Goal: Task Accomplishment & Management: Use online tool/utility

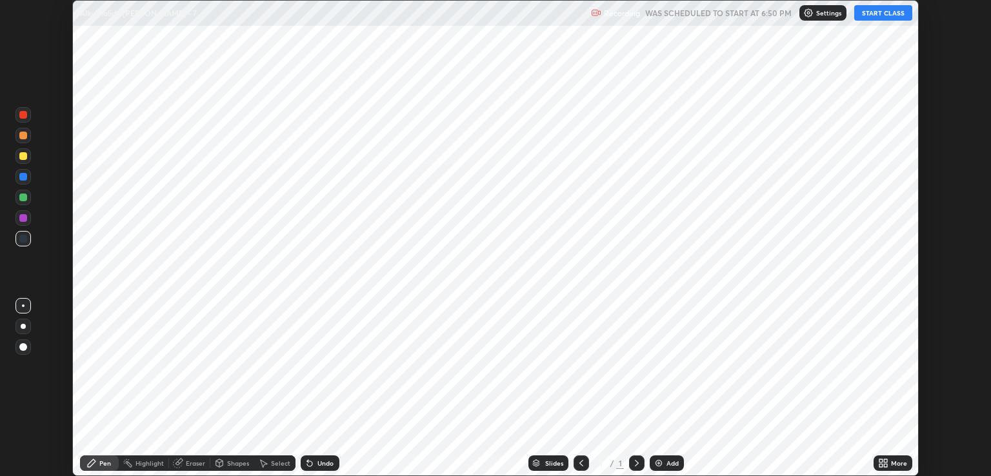
scroll to position [476, 991]
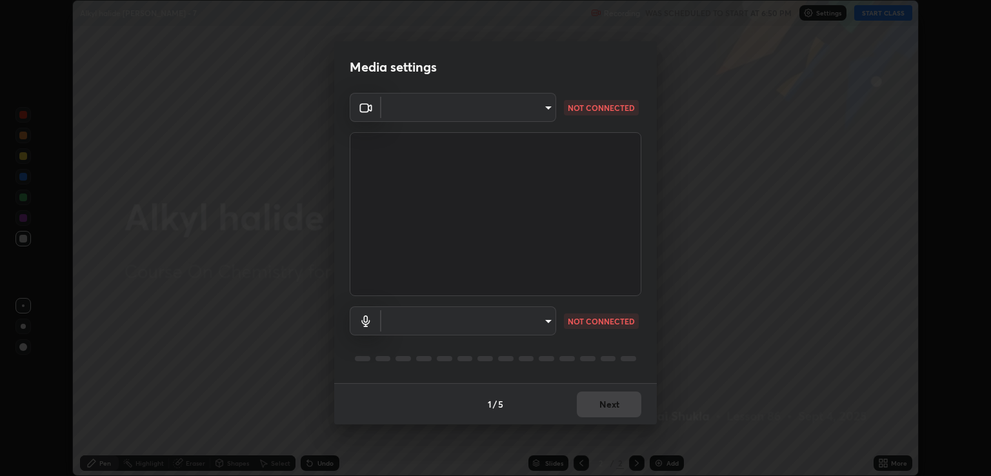
type input "ecbdbd44a66272db987f9f12271ef5319a85e28cdf2a8e5dd884bc8ad31297da"
type input "641fb1797ef8f9550b7f0158b383ff89036df526a4b0c4fe678c68e459c52791"
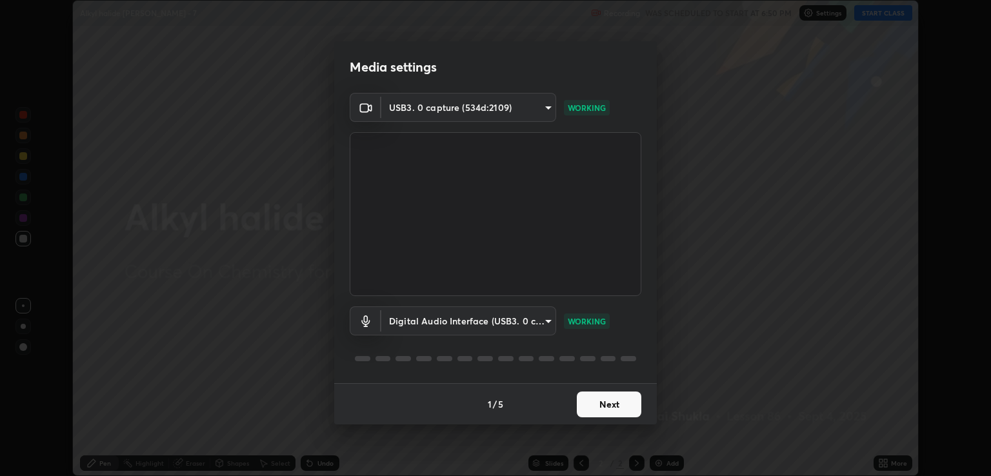
click at [616, 398] on button "Next" at bounding box center [609, 405] width 65 height 26
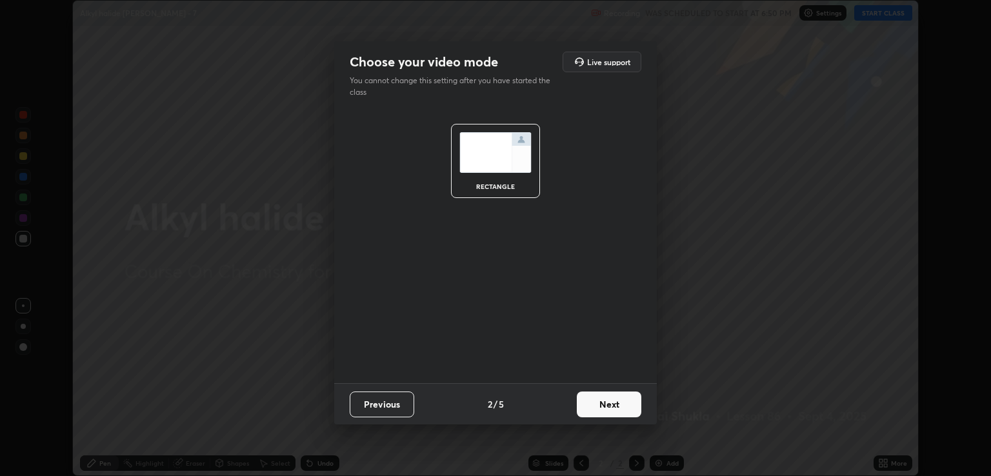
click at [612, 399] on button "Next" at bounding box center [609, 405] width 65 height 26
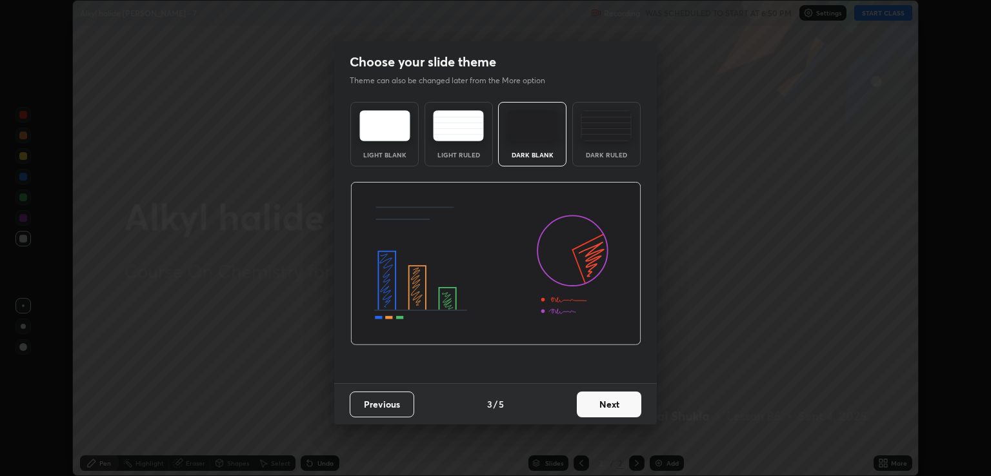
click at [615, 403] on button "Next" at bounding box center [609, 405] width 65 height 26
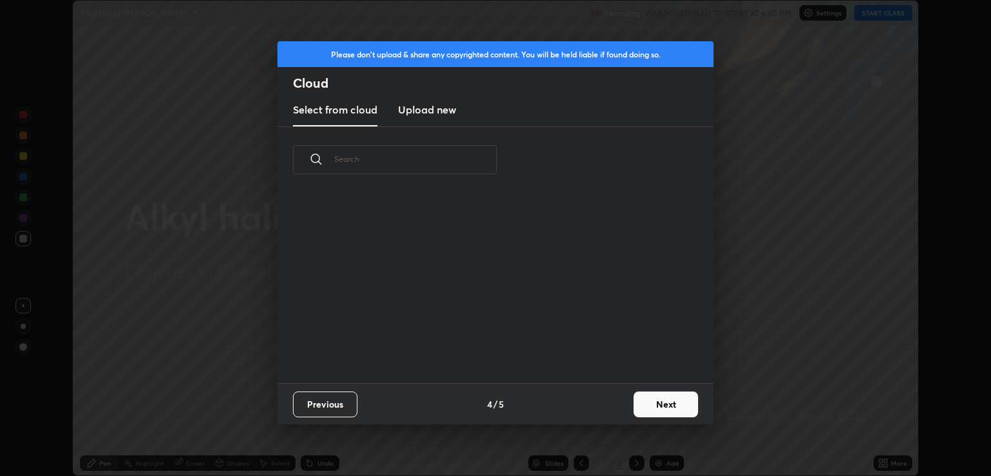
click at [656, 400] on button "Next" at bounding box center [666, 405] width 65 height 26
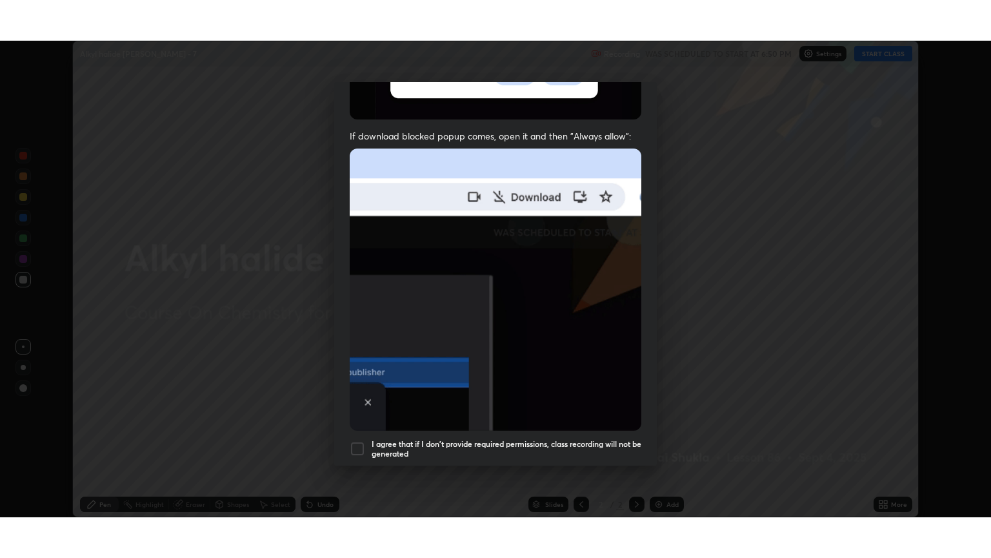
scroll to position [261, 0]
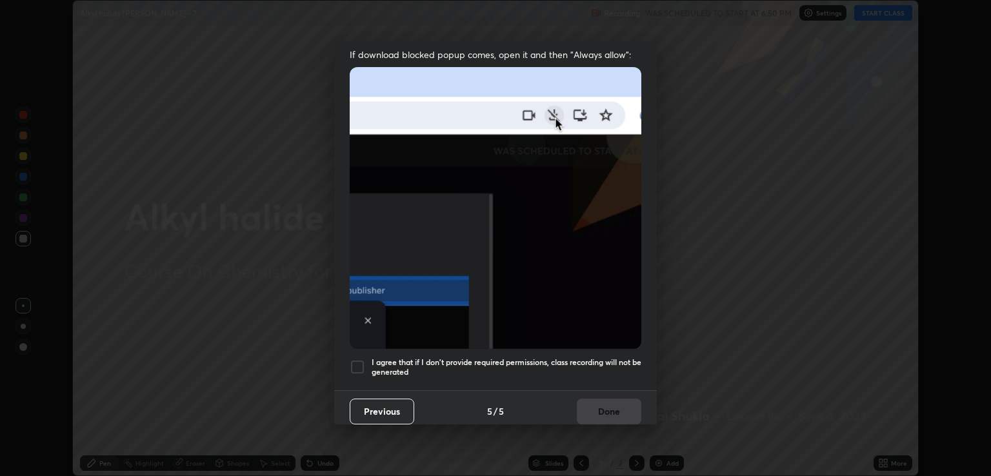
click at [358, 360] on div at bounding box center [357, 367] width 15 height 15
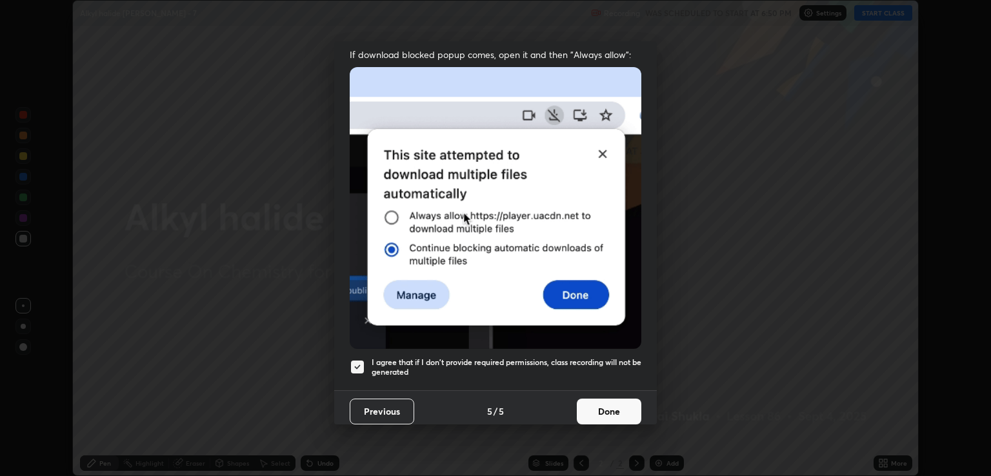
click at [600, 405] on button "Done" at bounding box center [609, 412] width 65 height 26
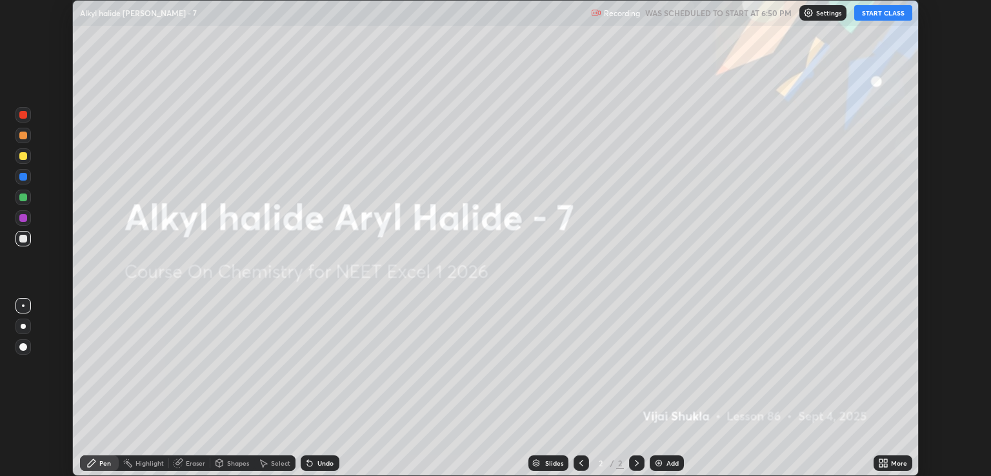
click at [879, 462] on icon at bounding box center [884, 463] width 10 height 10
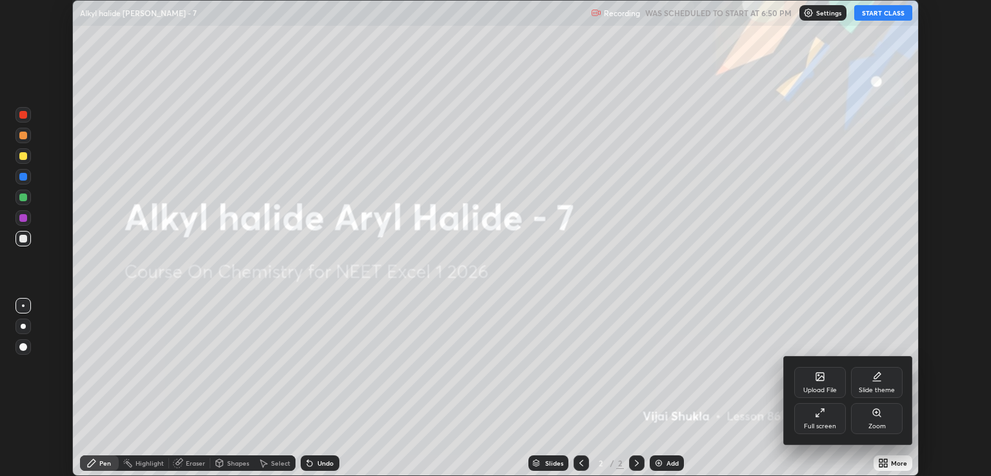
click at [824, 422] on div "Full screen" at bounding box center [821, 418] width 52 height 31
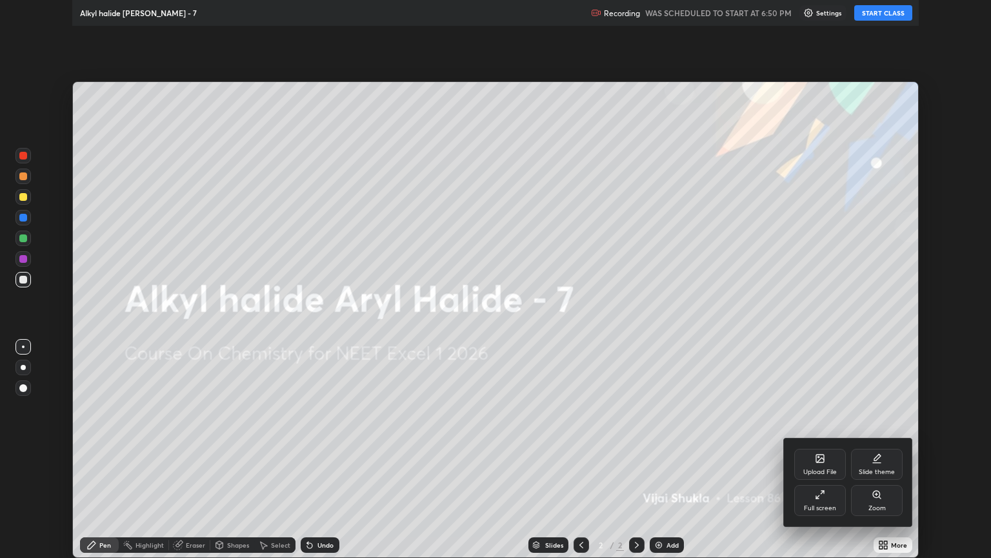
scroll to position [558, 991]
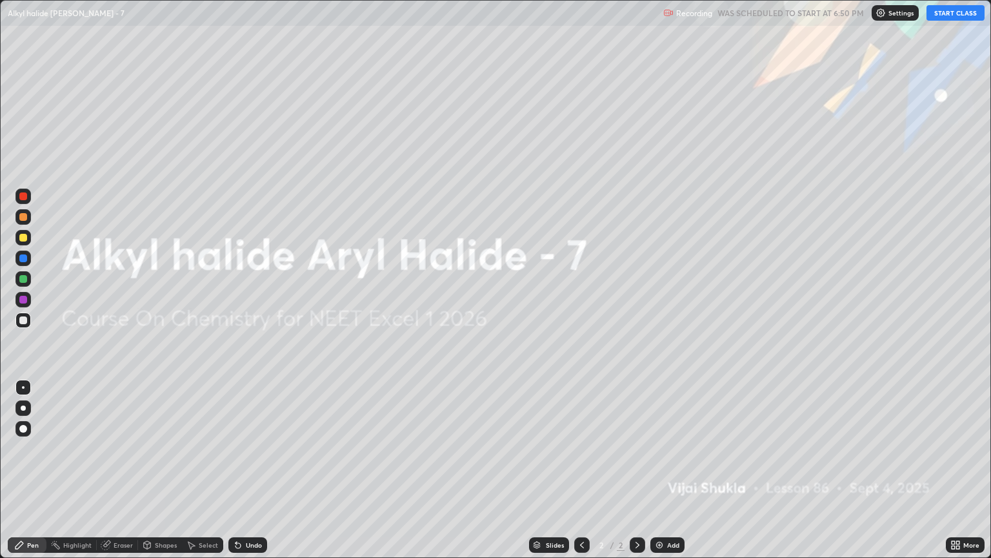
click at [950, 11] on button "START CLASS" at bounding box center [956, 12] width 58 height 15
click at [640, 476] on icon at bounding box center [638, 545] width 10 height 10
click at [667, 476] on div "Add" at bounding box center [673, 545] width 12 height 6
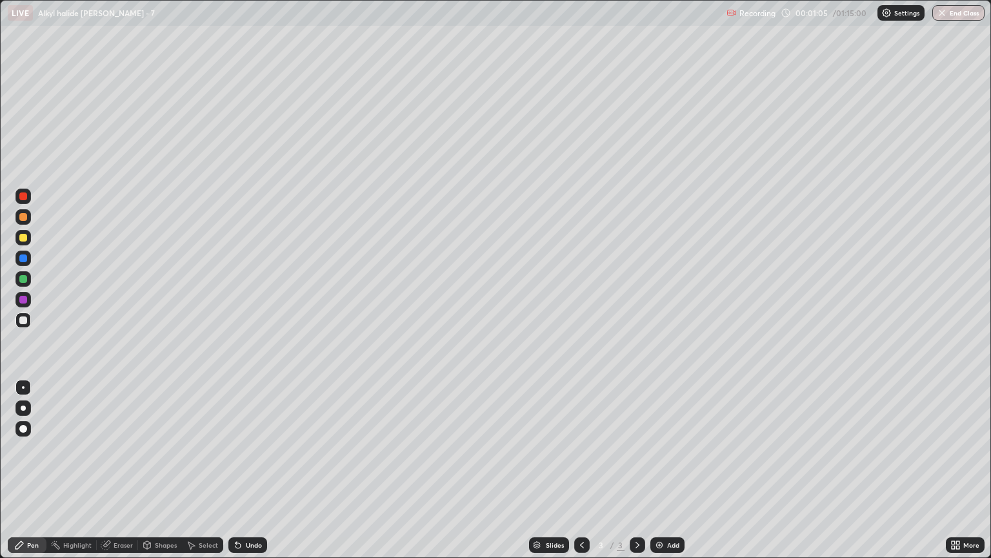
click at [24, 324] on div at bounding box center [22, 319] width 15 height 15
click at [25, 405] on div at bounding box center [23, 407] width 5 height 5
click at [25, 217] on div at bounding box center [23, 217] width 8 height 8
click at [126, 476] on div "Eraser" at bounding box center [117, 544] width 41 height 15
click at [83, 476] on div "Highlight" at bounding box center [71, 544] width 50 height 15
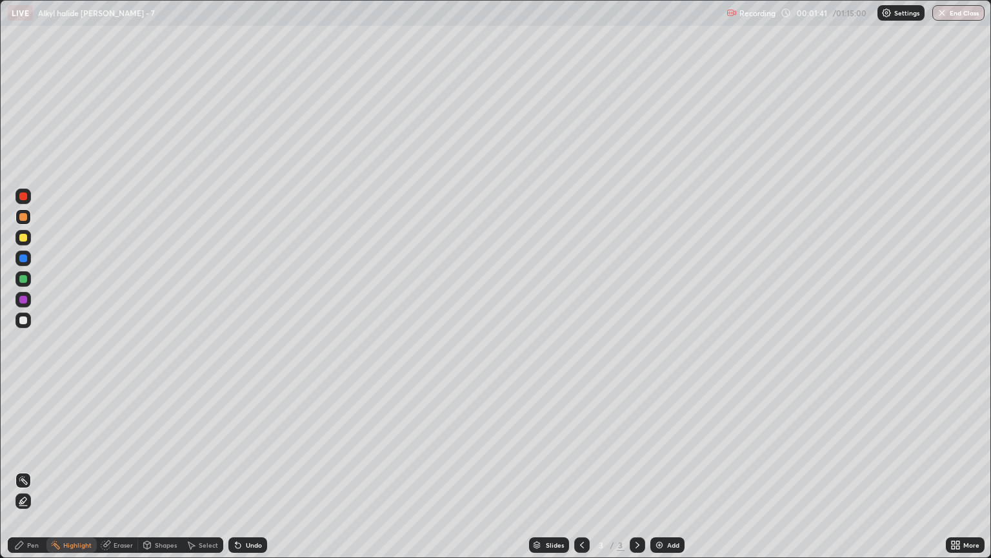
click at [118, 476] on div "Eraser" at bounding box center [123, 545] width 19 height 6
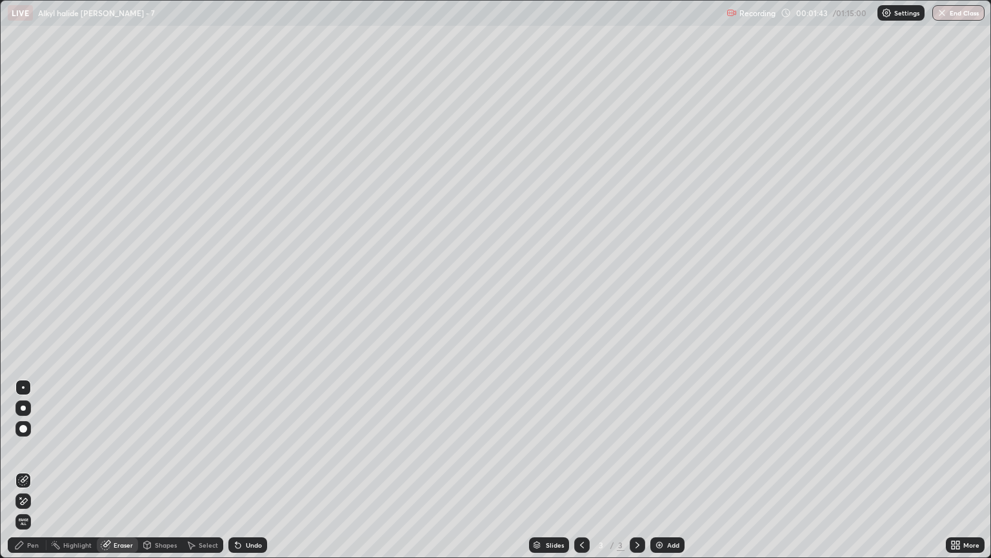
click at [34, 476] on div "Pen" at bounding box center [33, 545] width 12 height 6
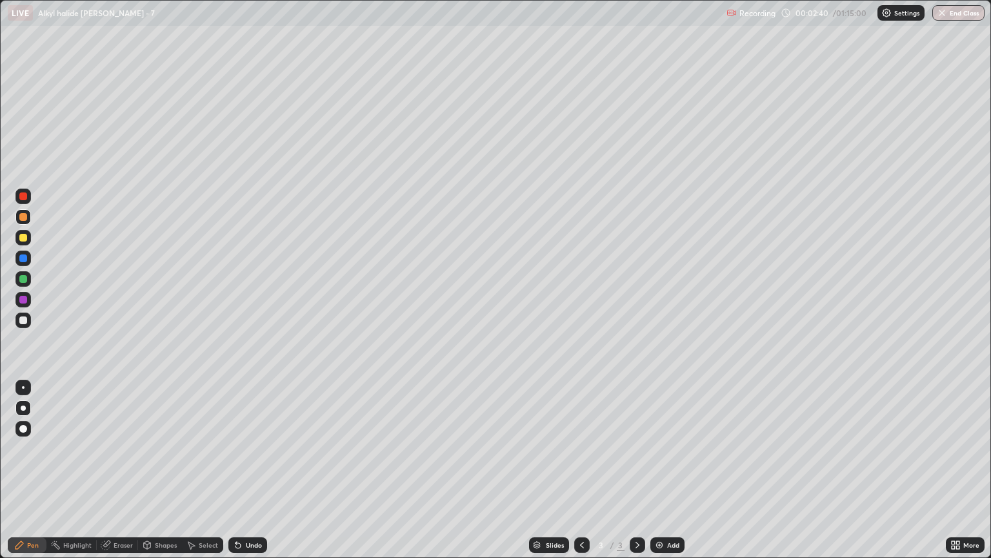
click at [21, 325] on div at bounding box center [22, 319] width 15 height 15
click at [635, 476] on icon at bounding box center [638, 545] width 10 height 10
click at [667, 476] on div "Add" at bounding box center [673, 545] width 12 height 6
click at [23, 218] on div at bounding box center [23, 217] width 8 height 8
click at [23, 323] on div at bounding box center [23, 320] width 8 height 8
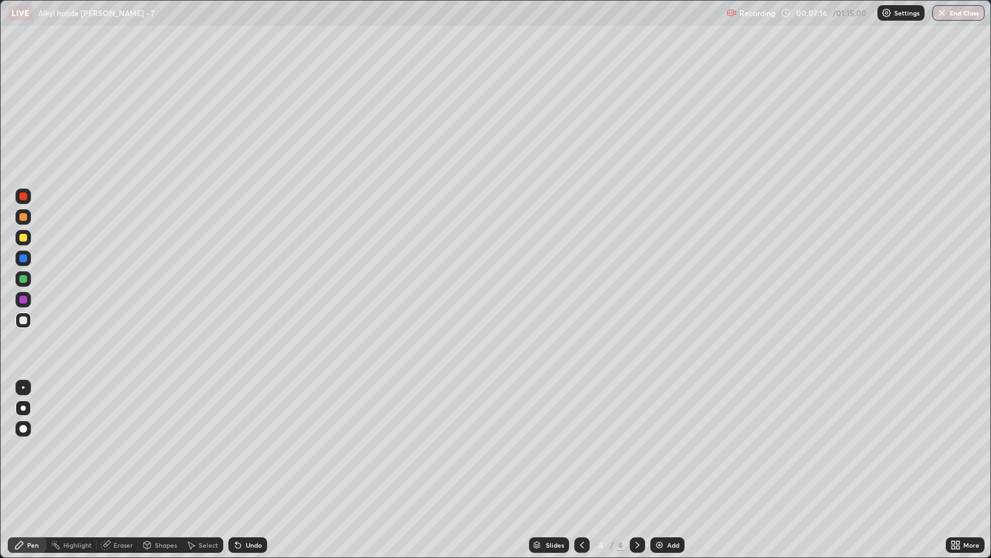
click at [120, 476] on div "Eraser" at bounding box center [123, 545] width 19 height 6
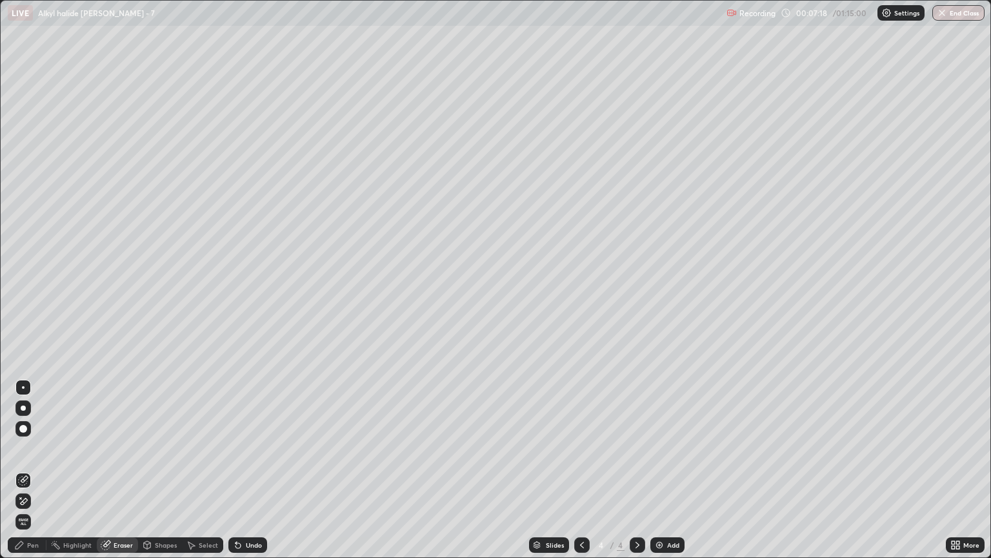
click at [29, 476] on div "Pen" at bounding box center [27, 544] width 39 height 15
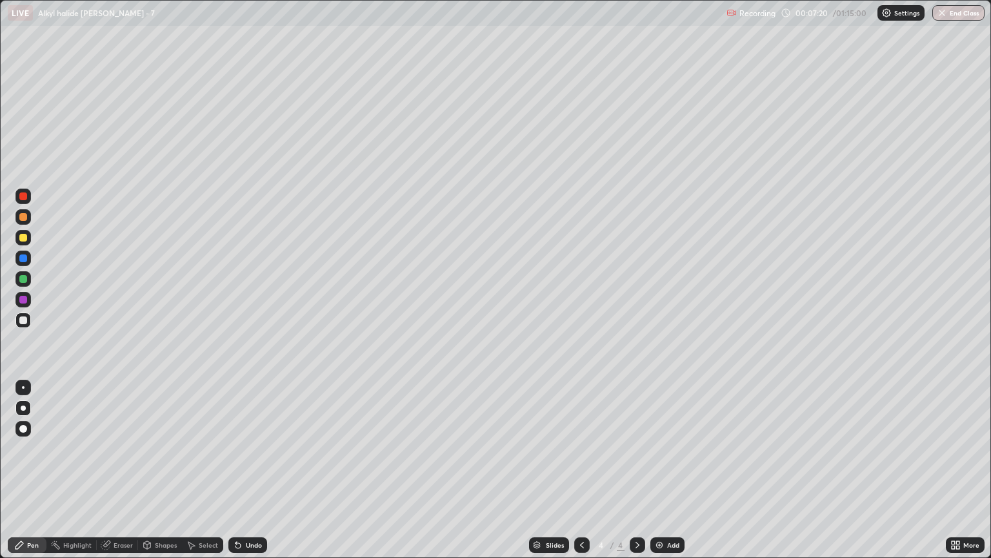
click at [117, 476] on div "Eraser" at bounding box center [123, 545] width 19 height 6
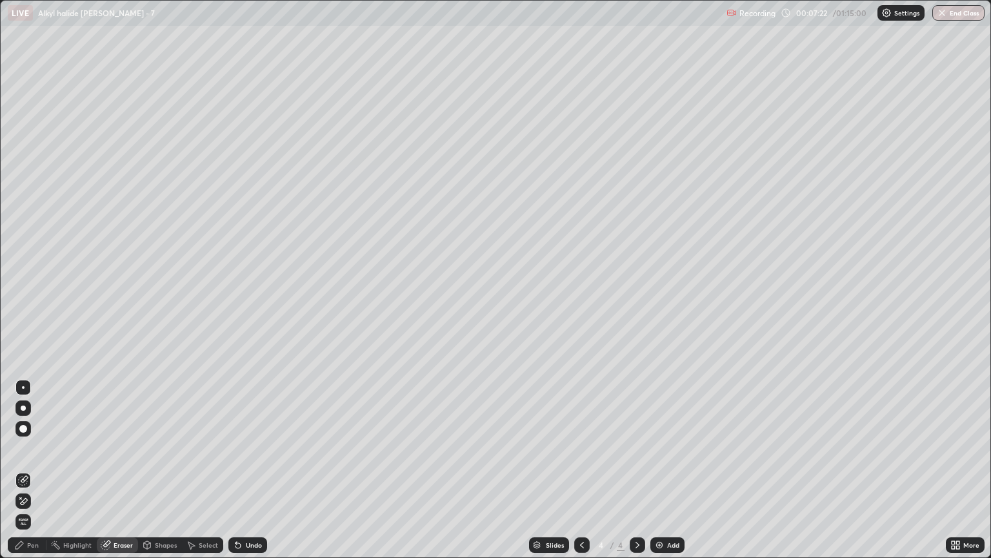
click at [30, 476] on div "Pen" at bounding box center [27, 544] width 39 height 15
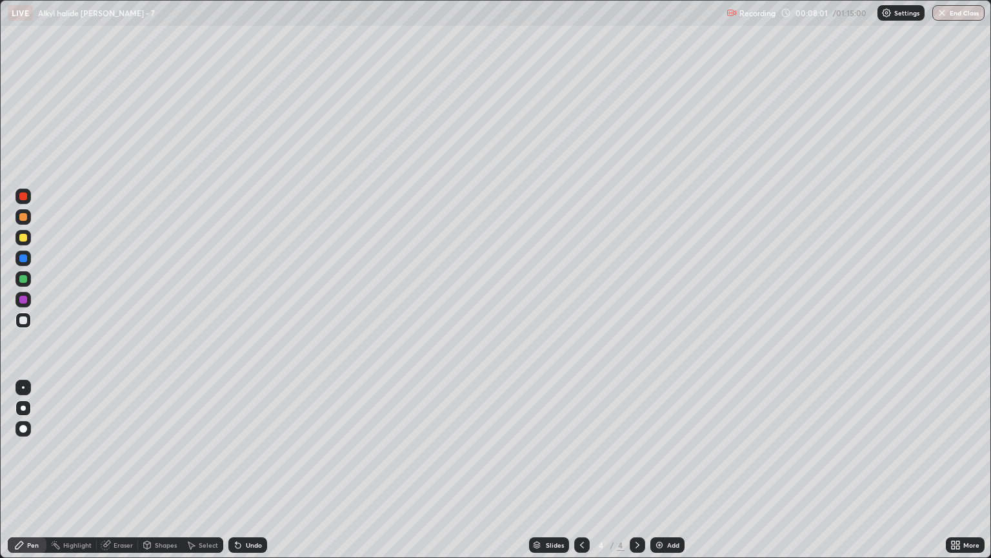
click at [23, 214] on div at bounding box center [23, 217] width 8 height 8
click at [23, 220] on div at bounding box center [23, 217] width 8 height 8
click at [25, 242] on div at bounding box center [22, 237] width 15 height 15
click at [24, 320] on div at bounding box center [23, 320] width 8 height 8
click at [118, 476] on div "Eraser" at bounding box center [117, 544] width 41 height 15
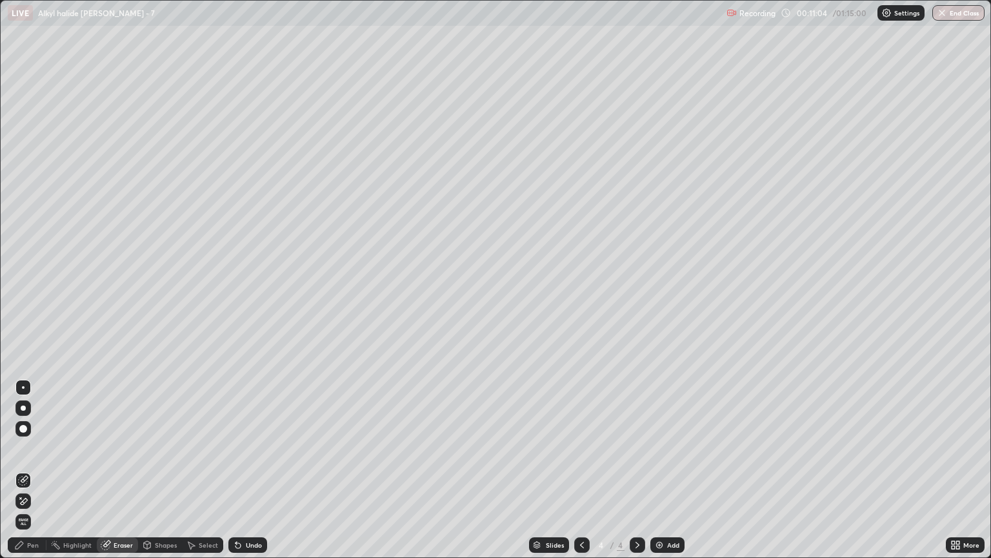
click at [34, 476] on div "Pen" at bounding box center [27, 544] width 39 height 15
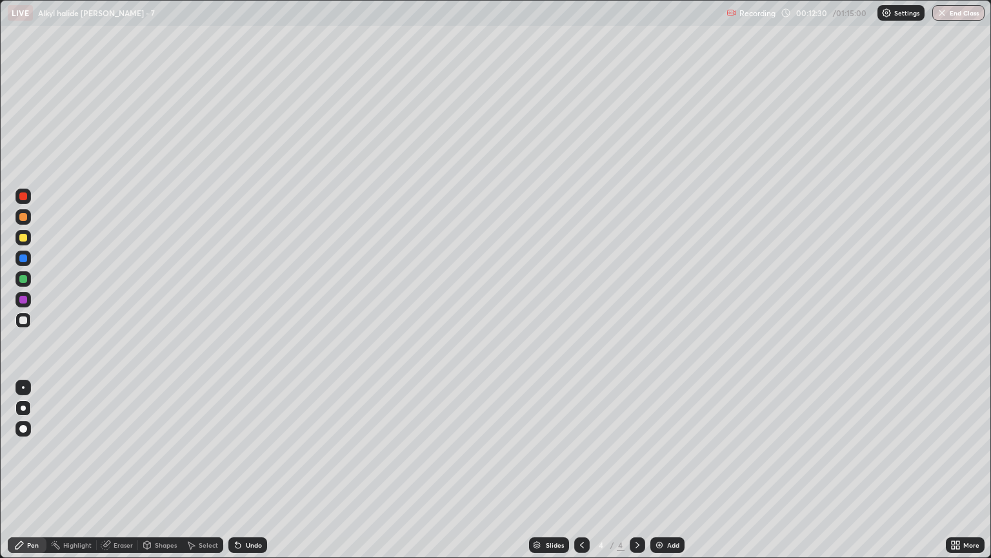
click at [23, 237] on div at bounding box center [23, 238] width 8 height 8
click at [662, 476] on img at bounding box center [660, 545] width 10 height 10
click at [22, 325] on div at bounding box center [22, 319] width 15 height 15
click at [581, 476] on icon at bounding box center [582, 545] width 10 height 10
click at [664, 476] on div "Add" at bounding box center [668, 544] width 34 height 15
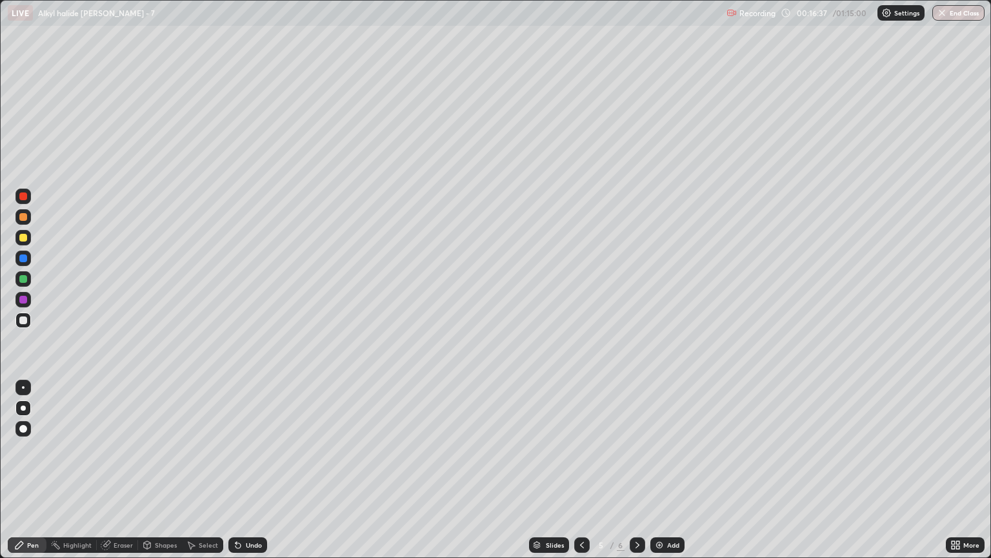
click at [25, 241] on div at bounding box center [22, 237] width 15 height 15
click at [23, 222] on div at bounding box center [22, 216] width 15 height 15
click at [17, 323] on div at bounding box center [22, 319] width 15 height 15
click at [122, 476] on div "Eraser" at bounding box center [117, 544] width 41 height 15
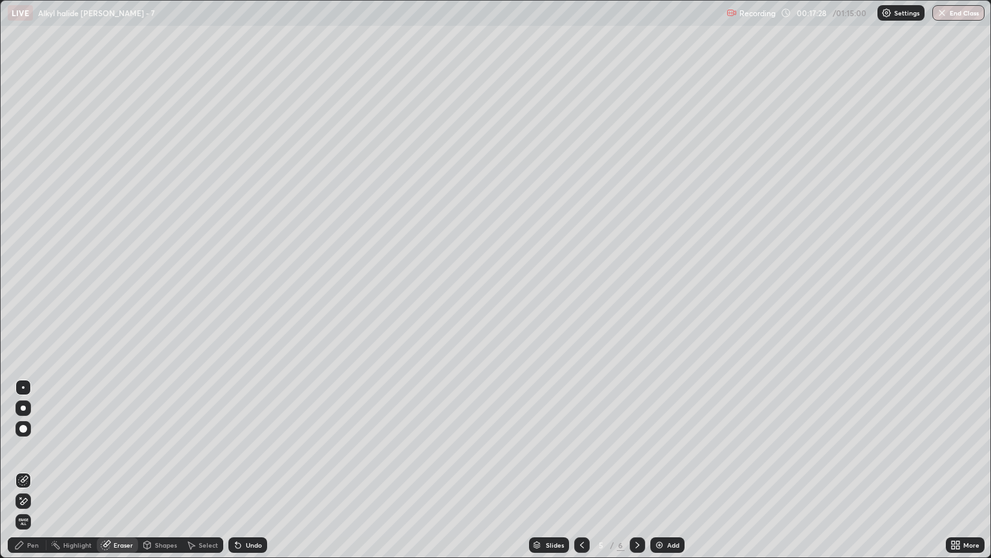
click at [33, 476] on div "Pen" at bounding box center [27, 544] width 39 height 15
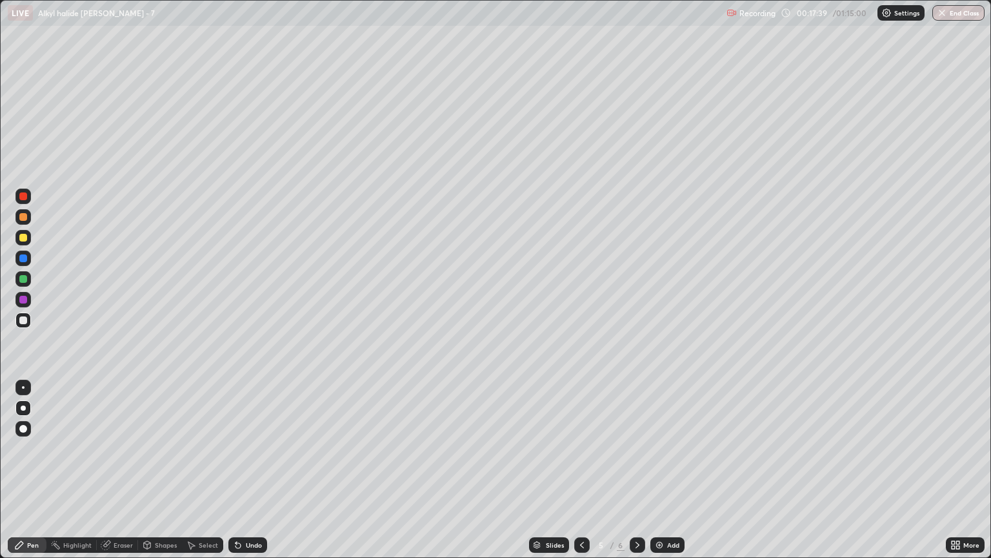
click at [23, 217] on div at bounding box center [23, 217] width 8 height 8
click at [21, 321] on div at bounding box center [23, 320] width 8 height 8
click at [21, 322] on div at bounding box center [23, 320] width 8 height 8
click at [23, 219] on div at bounding box center [23, 217] width 8 height 8
click at [25, 325] on div at bounding box center [22, 319] width 15 height 15
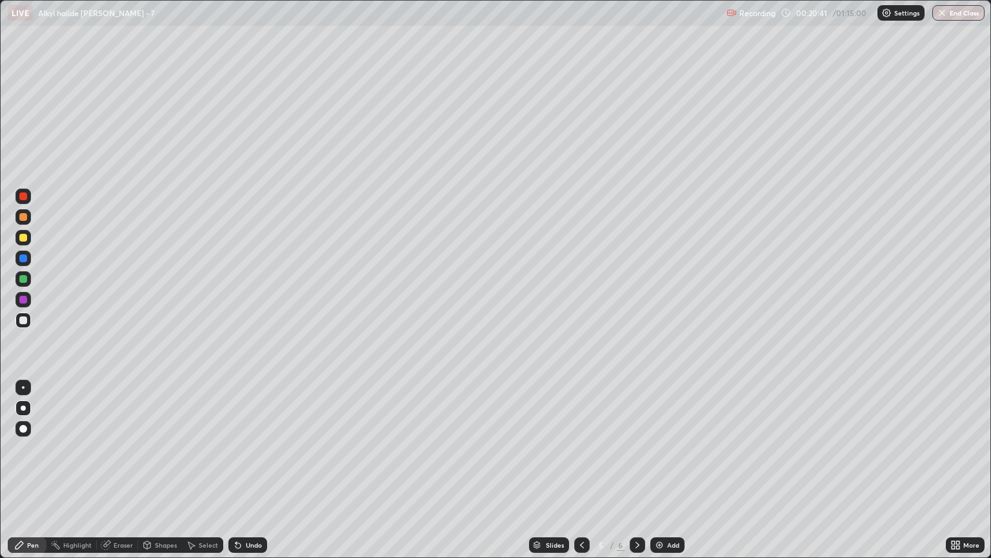
click at [123, 476] on div "Eraser" at bounding box center [123, 545] width 19 height 6
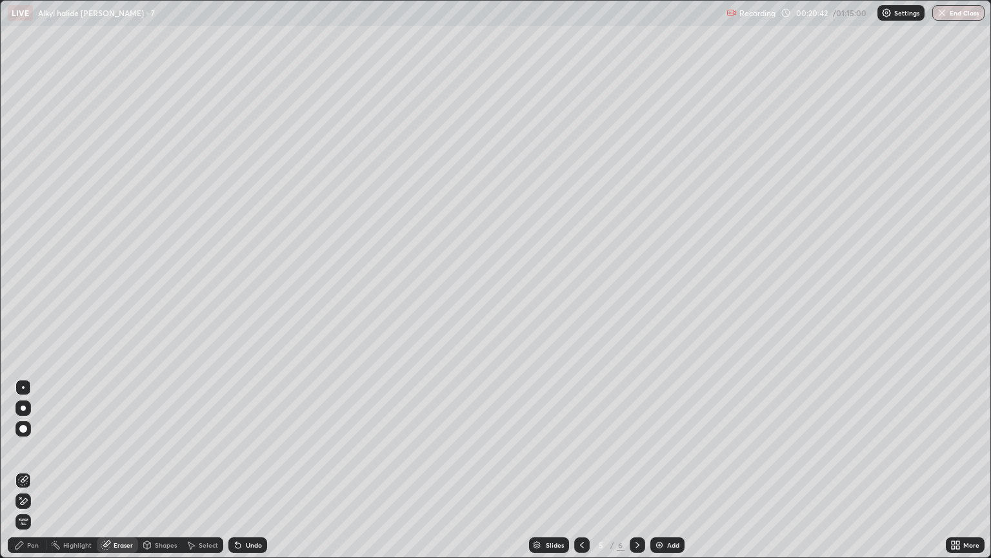
click at [22, 476] on icon at bounding box center [19, 545] width 10 height 10
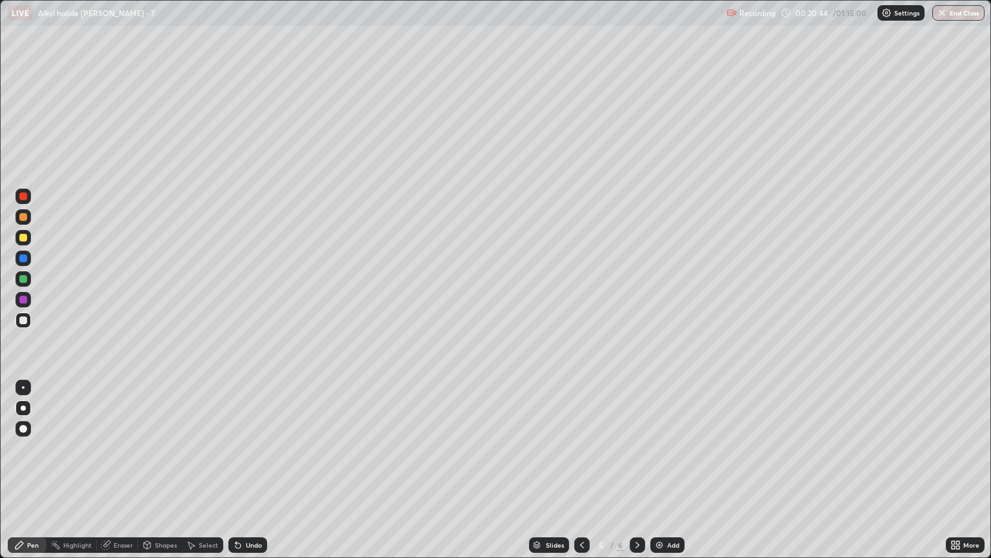
click at [26, 220] on div at bounding box center [23, 217] width 8 height 8
click at [28, 323] on div at bounding box center [22, 319] width 15 height 15
click at [22, 225] on div at bounding box center [22, 217] width 15 height 21
click at [123, 476] on div "Eraser" at bounding box center [123, 545] width 19 height 6
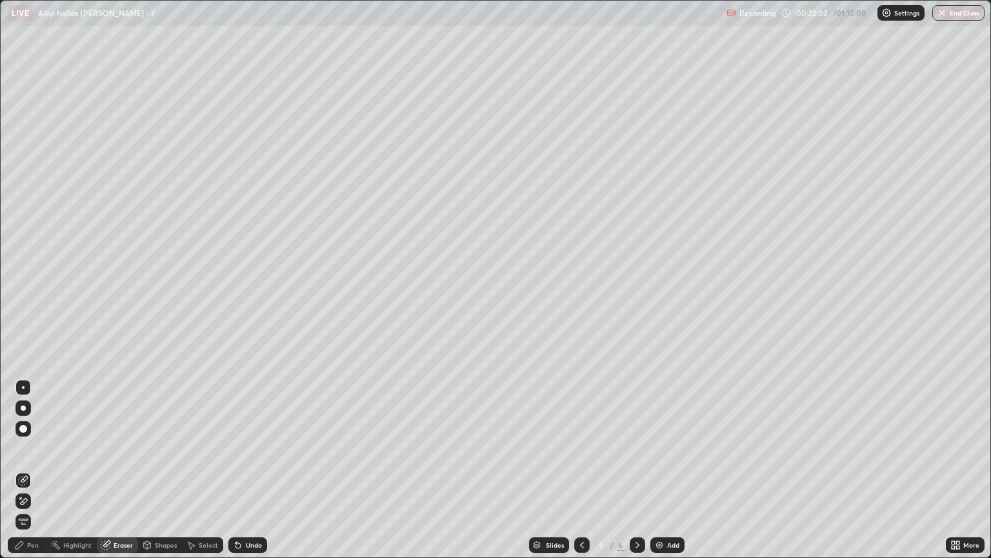
click at [32, 476] on div "Pen" at bounding box center [33, 545] width 12 height 6
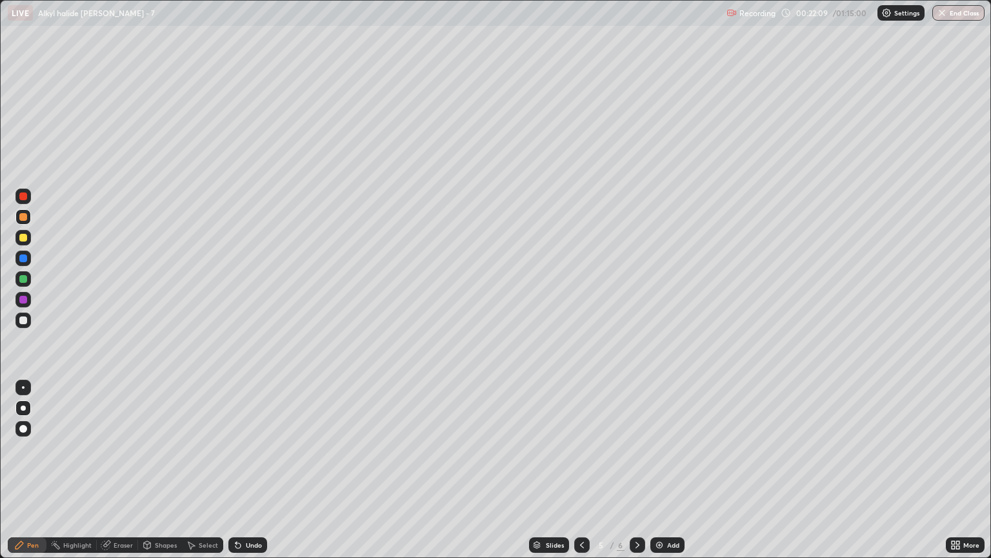
click at [23, 323] on div at bounding box center [23, 320] width 8 height 8
click at [123, 476] on div "Eraser" at bounding box center [117, 544] width 41 height 15
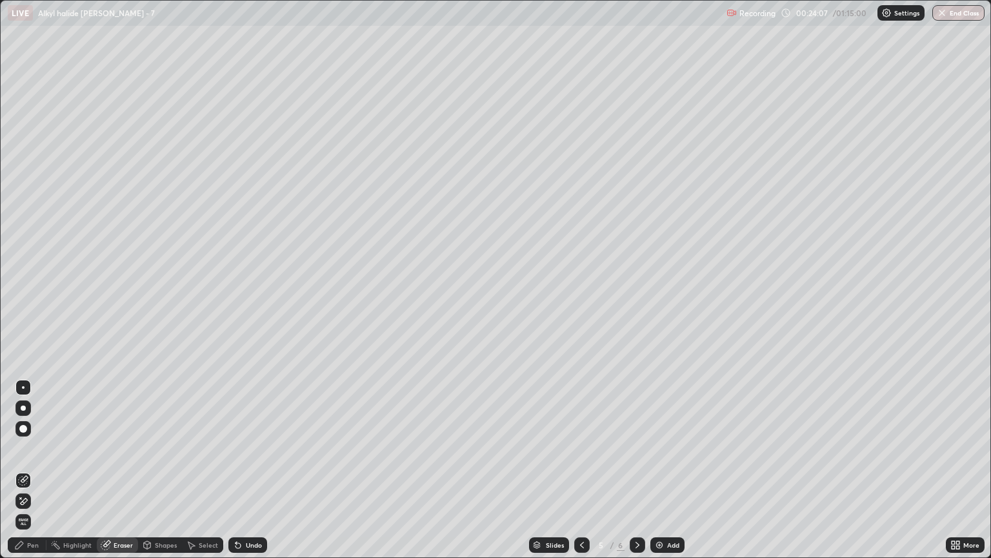
click at [28, 476] on div "Pen" at bounding box center [33, 545] width 12 height 6
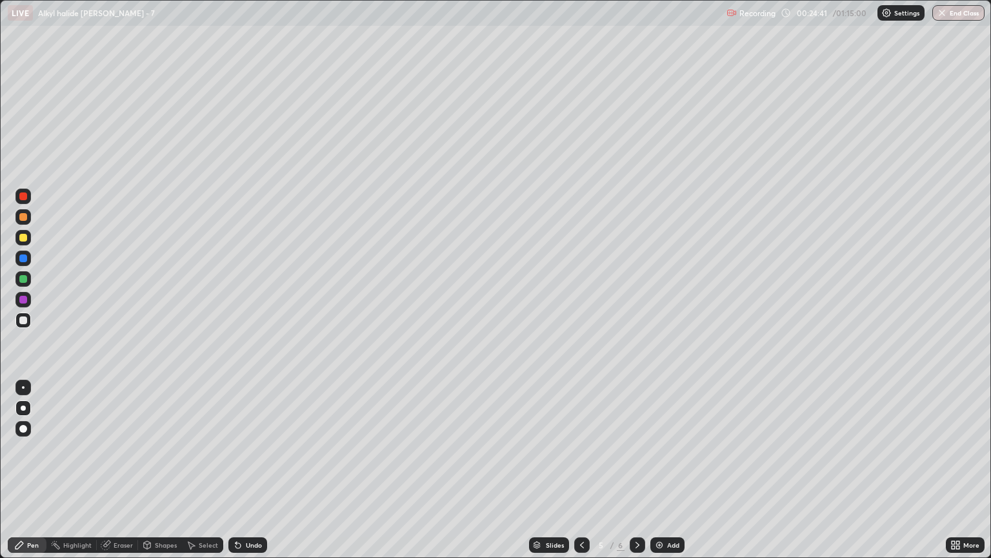
click at [661, 476] on img at bounding box center [660, 545] width 10 height 10
click at [575, 476] on div at bounding box center [581, 544] width 15 height 15
click at [635, 476] on icon at bounding box center [638, 545] width 10 height 10
click at [19, 408] on div at bounding box center [22, 407] width 15 height 15
click at [25, 216] on div at bounding box center [23, 217] width 8 height 8
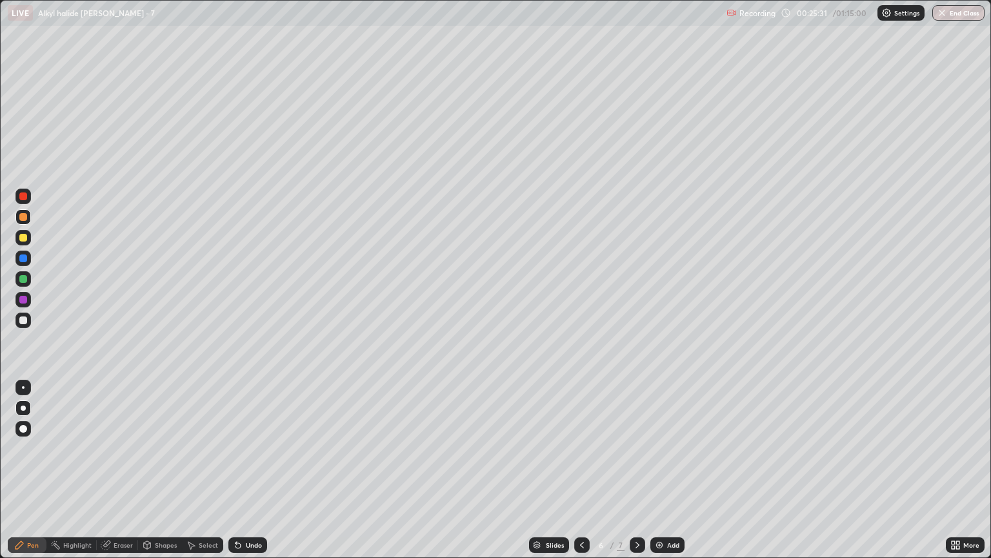
click at [25, 315] on div at bounding box center [22, 319] width 15 height 15
click at [23, 219] on div at bounding box center [23, 217] width 8 height 8
click at [23, 321] on div at bounding box center [23, 320] width 8 height 8
click at [25, 221] on div at bounding box center [22, 216] width 15 height 15
click at [21, 280] on div at bounding box center [23, 279] width 8 height 8
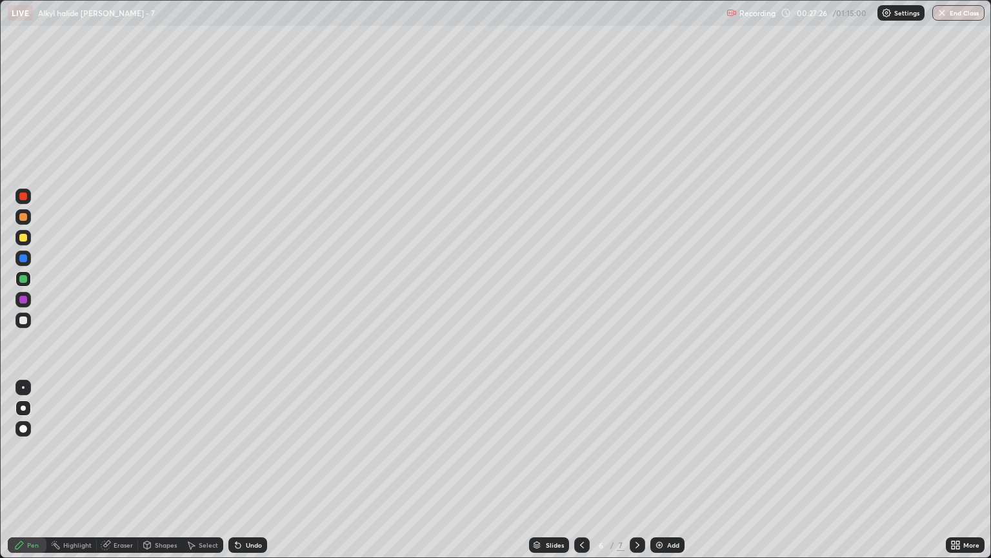
click at [28, 319] on div at bounding box center [22, 319] width 15 height 15
click at [26, 238] on div at bounding box center [23, 238] width 8 height 8
click at [776, 125] on icon at bounding box center [778, 127] width 5 height 5
click at [659, 476] on img at bounding box center [660, 545] width 10 height 10
click at [581, 476] on icon at bounding box center [582, 545] width 10 height 10
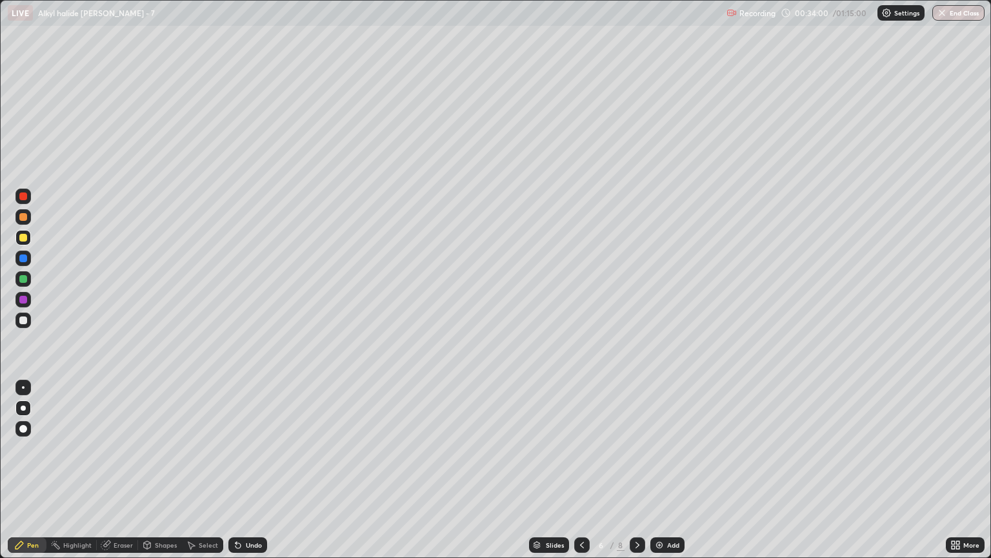
click at [636, 476] on icon at bounding box center [638, 545] width 10 height 10
click at [25, 323] on div at bounding box center [23, 320] width 8 height 8
click at [28, 218] on div at bounding box center [22, 216] width 15 height 15
click at [19, 236] on div at bounding box center [23, 238] width 8 height 8
click at [581, 476] on icon at bounding box center [582, 545] width 10 height 10
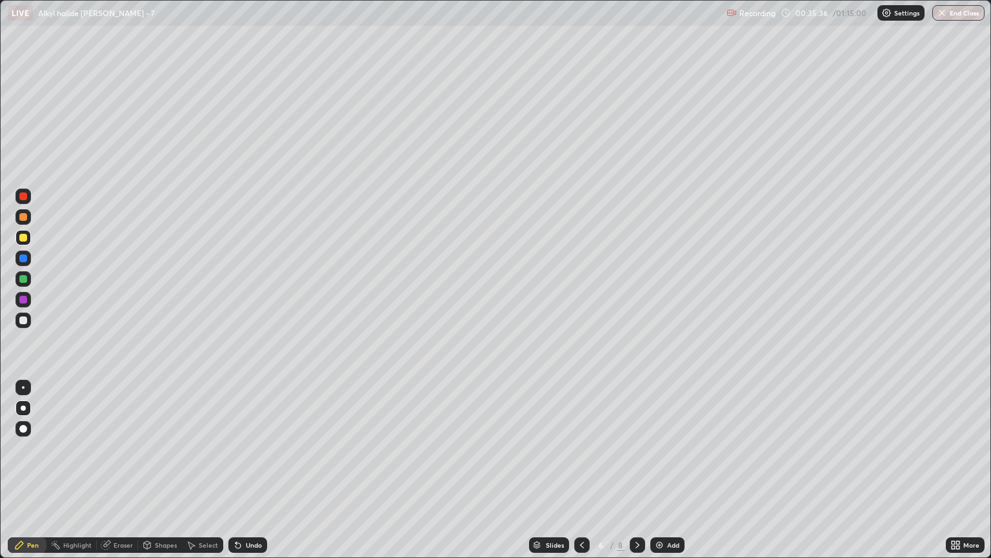
click at [638, 476] on icon at bounding box center [638, 545] width 10 height 10
click at [579, 476] on icon at bounding box center [582, 545] width 10 height 10
click at [637, 476] on icon at bounding box center [638, 545] width 4 height 6
click at [28, 318] on div at bounding box center [22, 319] width 15 height 15
click at [23, 222] on div at bounding box center [22, 216] width 15 height 15
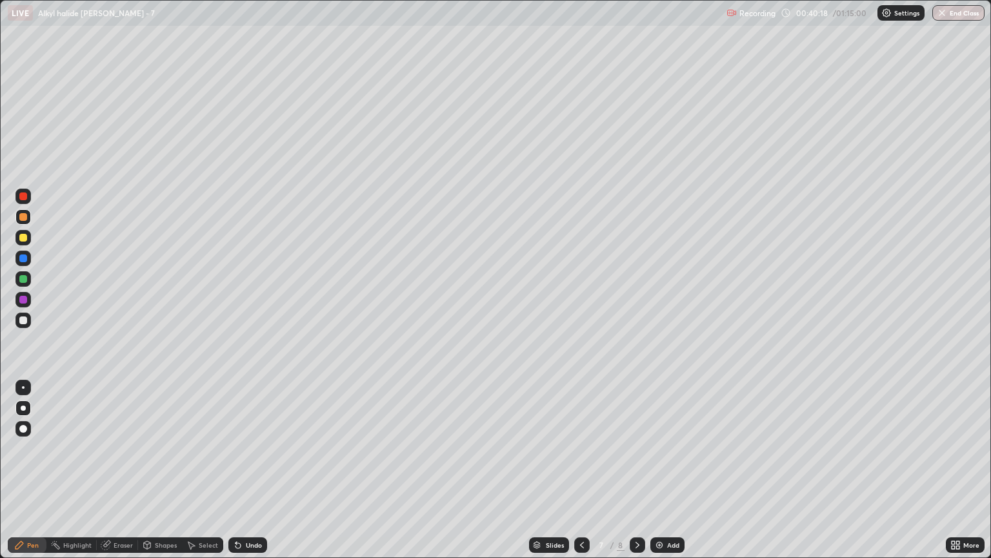
click at [636, 476] on div at bounding box center [637, 544] width 15 height 15
click at [667, 476] on div "Add" at bounding box center [673, 545] width 12 height 6
click at [582, 476] on icon at bounding box center [582, 545] width 10 height 10
click at [581, 476] on icon at bounding box center [582, 545] width 10 height 10
click at [673, 476] on div "Add" at bounding box center [673, 545] width 12 height 6
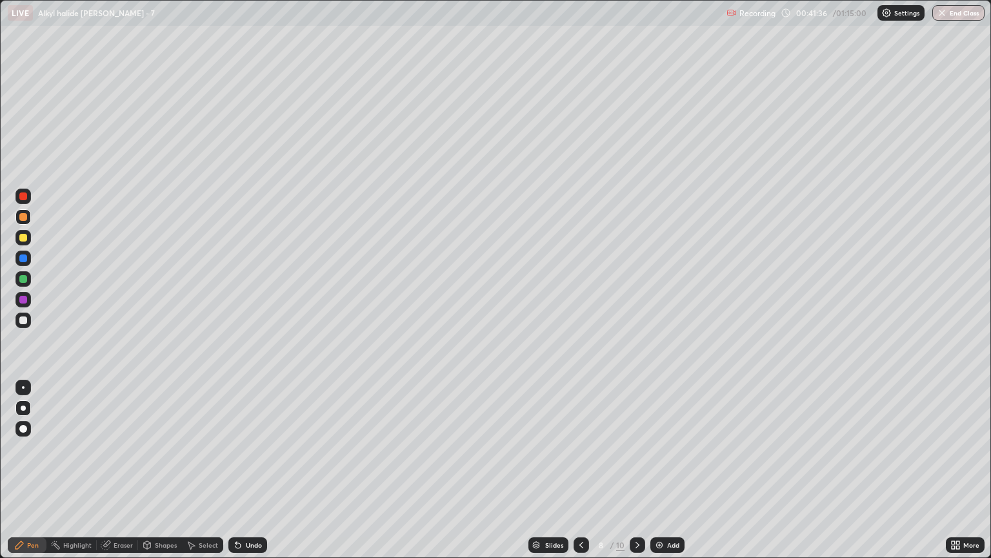
click at [24, 320] on div at bounding box center [23, 320] width 8 height 8
click at [25, 217] on div at bounding box center [23, 217] width 8 height 8
click at [23, 318] on div at bounding box center [23, 320] width 8 height 8
click at [115, 476] on div "Eraser" at bounding box center [123, 545] width 19 height 6
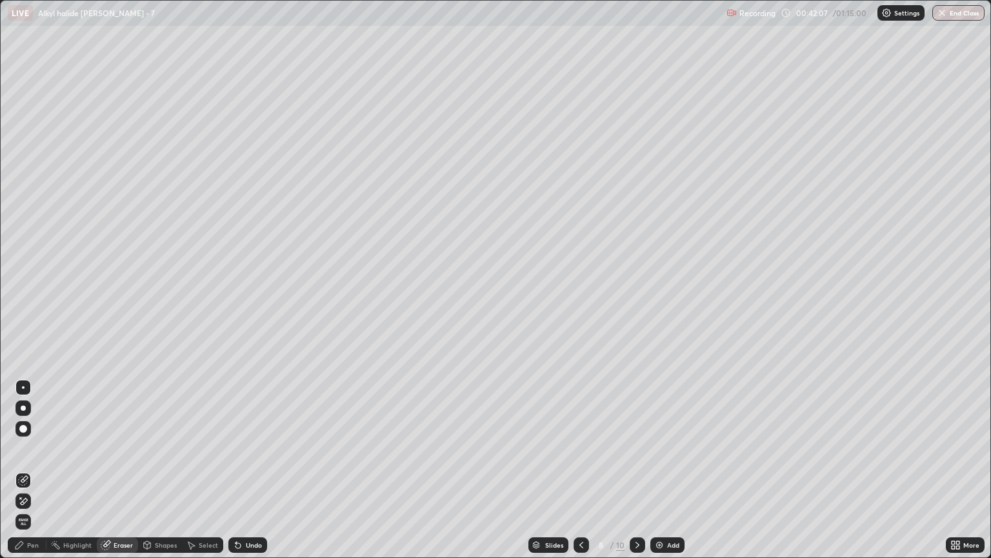
click at [38, 476] on div "Pen" at bounding box center [27, 544] width 39 height 15
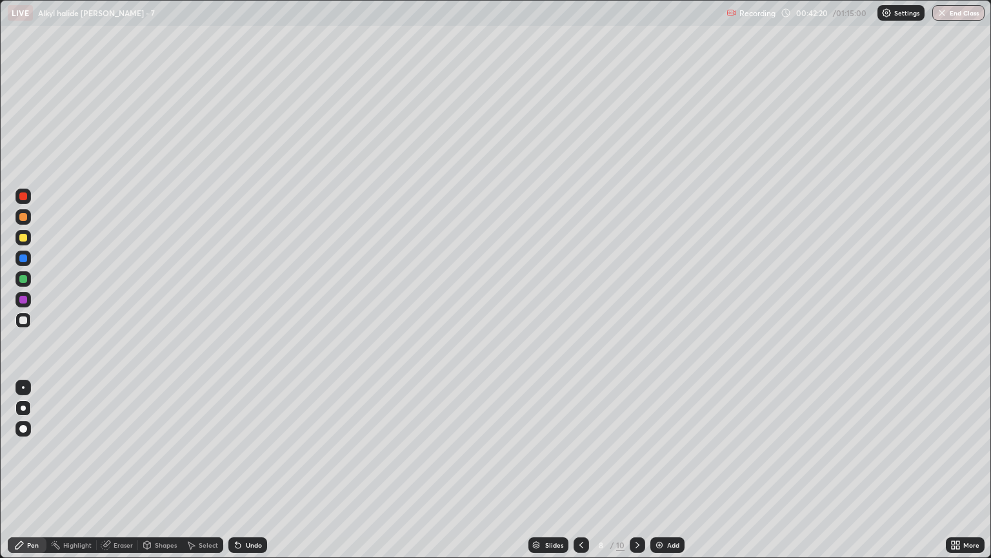
click at [23, 217] on div at bounding box center [23, 217] width 8 height 8
click at [121, 476] on div "Eraser" at bounding box center [123, 545] width 19 height 6
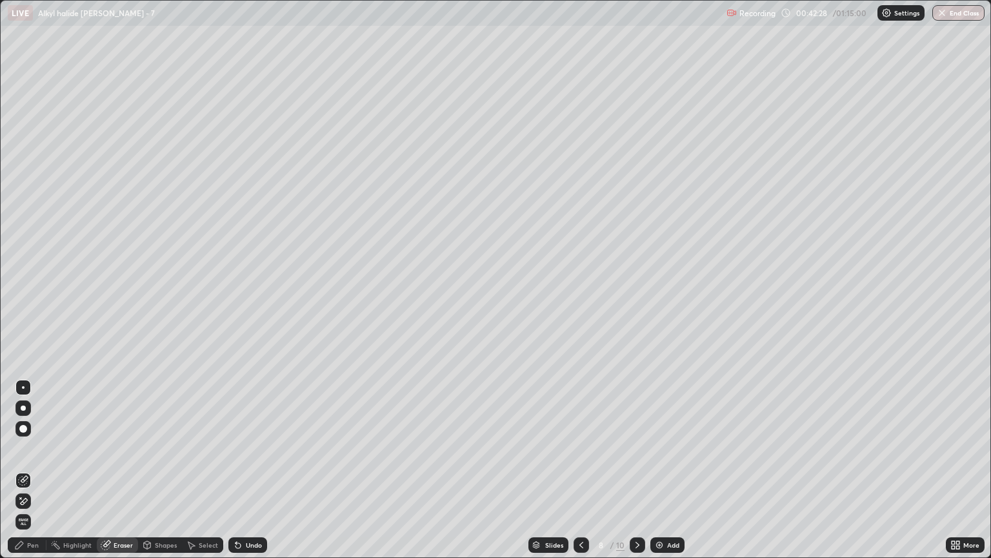
click at [27, 476] on div "Pen" at bounding box center [33, 545] width 12 height 6
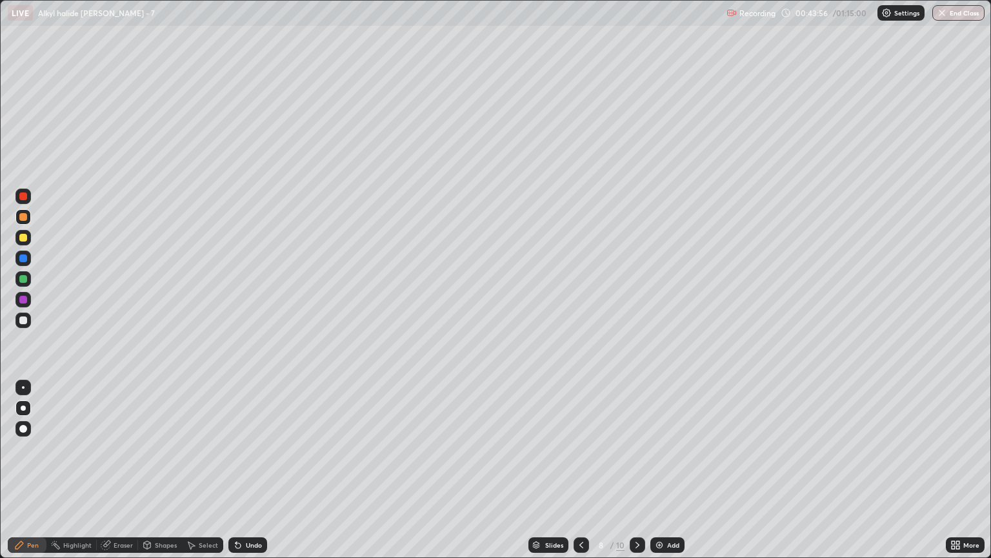
click at [123, 476] on div "Eraser" at bounding box center [117, 544] width 41 height 15
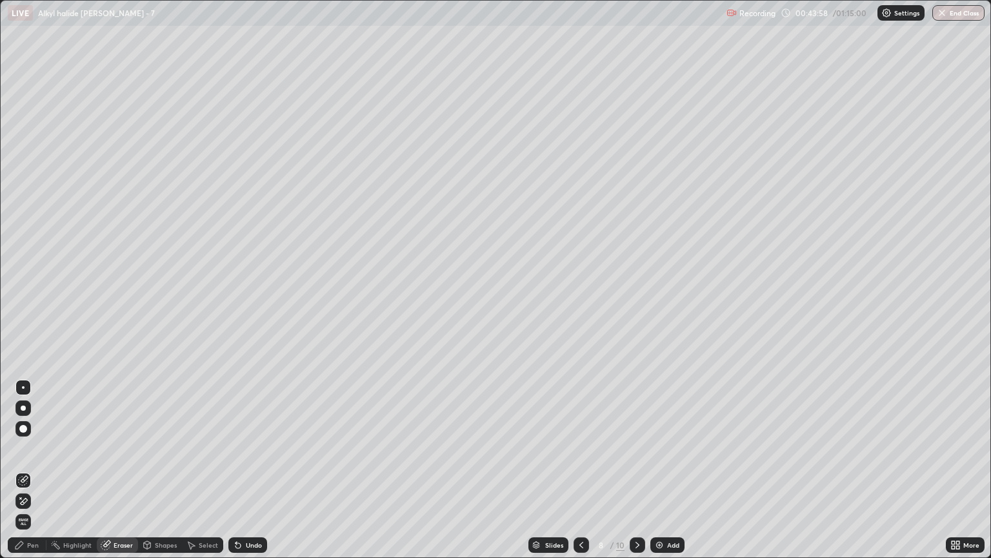
click at [33, 476] on div "Pen" at bounding box center [33, 545] width 12 height 6
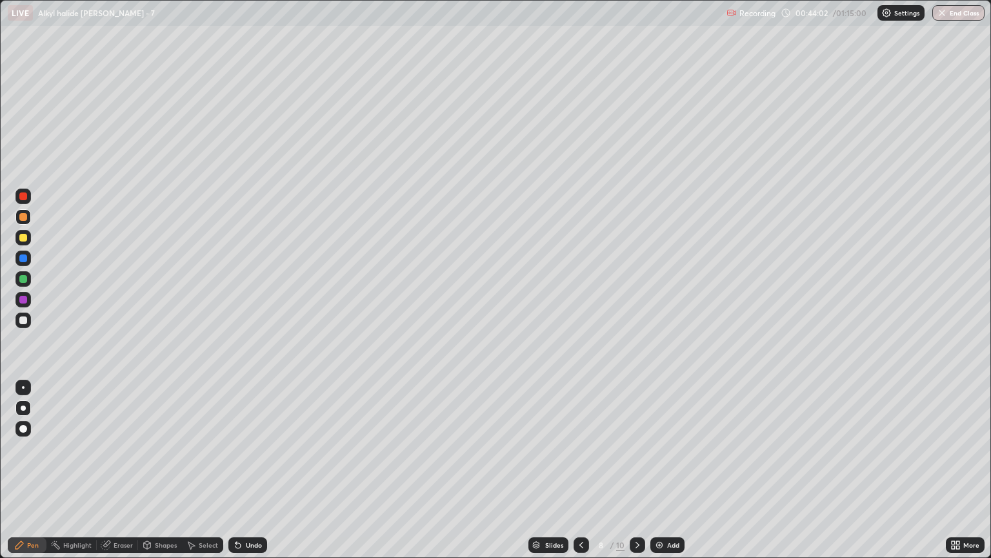
click at [116, 476] on div "Eraser" at bounding box center [123, 545] width 19 height 6
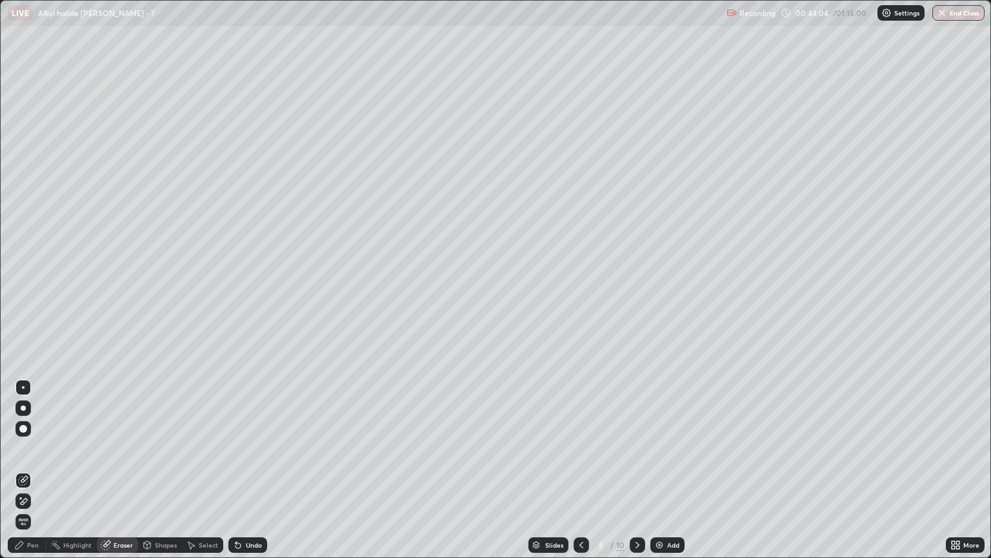
click at [36, 476] on div "Pen" at bounding box center [27, 544] width 39 height 15
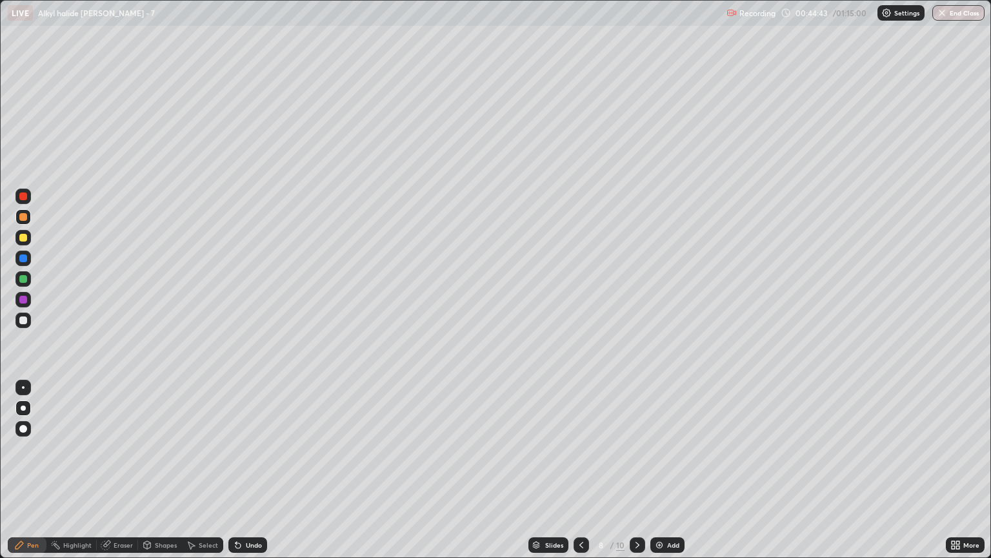
click at [128, 476] on div "Eraser" at bounding box center [123, 545] width 19 height 6
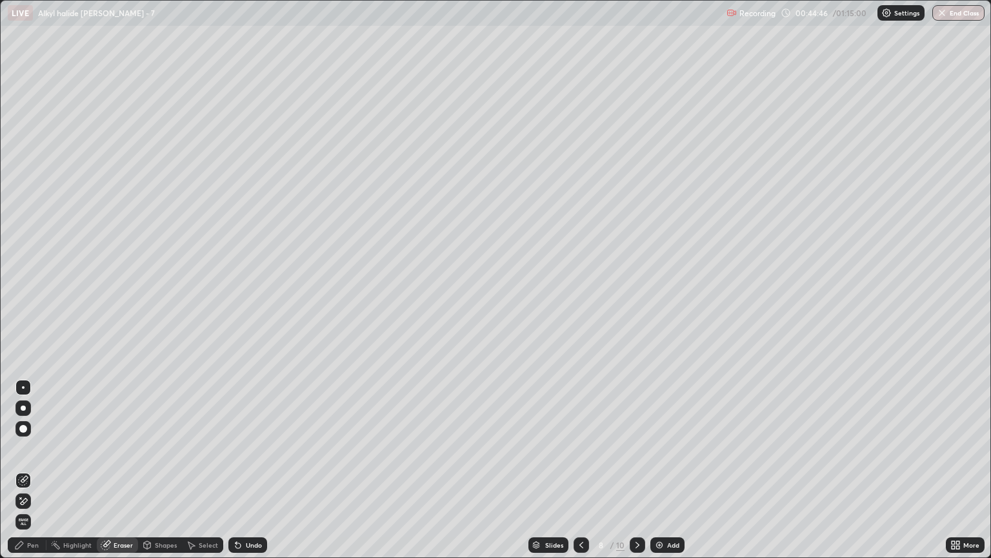
click at [34, 476] on div "Pen" at bounding box center [33, 545] width 12 height 6
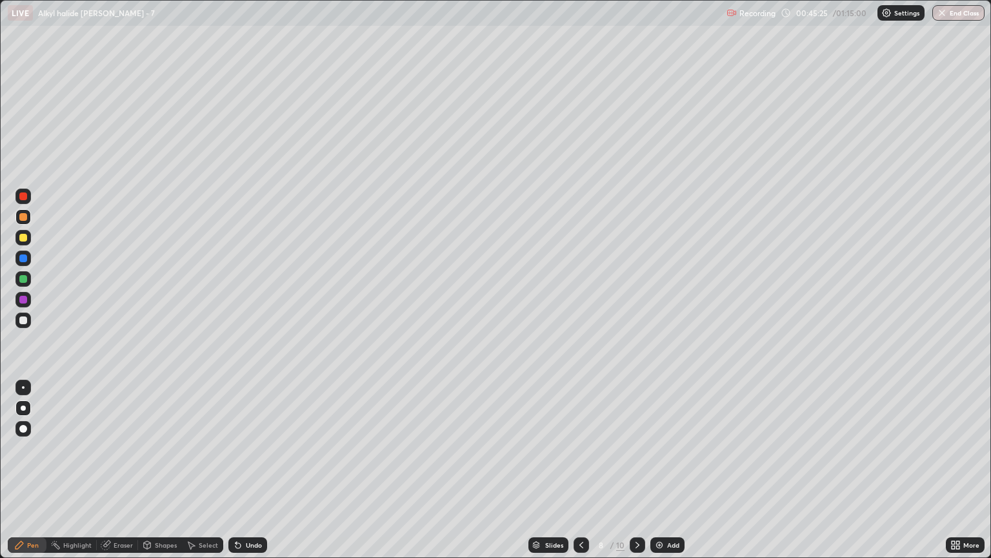
click at [123, 476] on div "Eraser" at bounding box center [117, 544] width 41 height 15
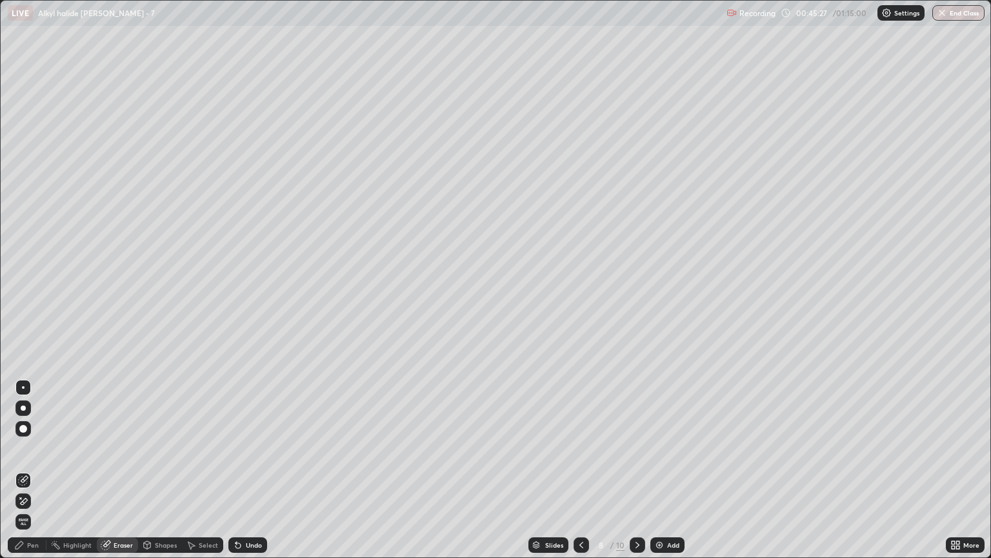
click at [34, 476] on div "Pen" at bounding box center [33, 545] width 12 height 6
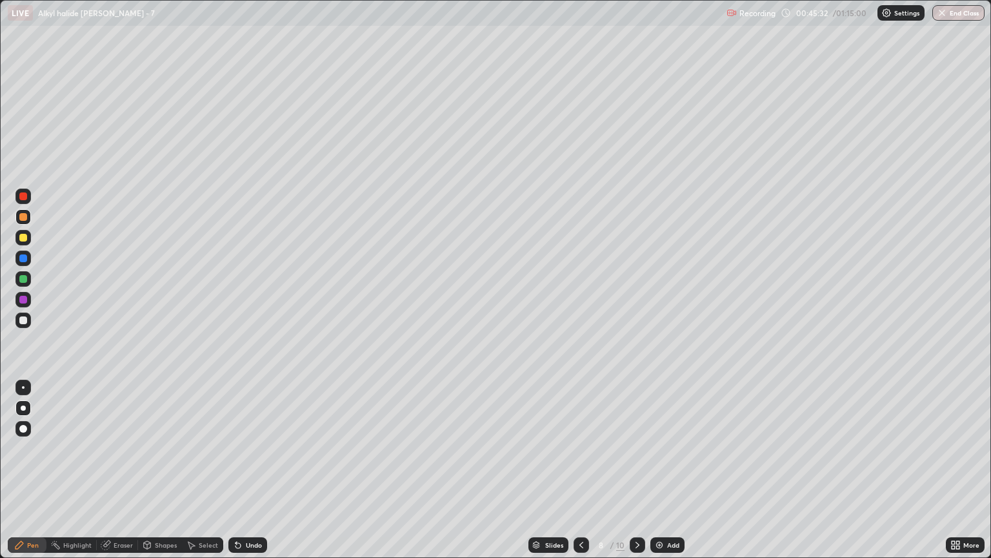
click at [584, 476] on icon at bounding box center [581, 545] width 10 height 10
click at [580, 476] on icon at bounding box center [581, 545] width 10 height 10
click at [581, 476] on icon at bounding box center [581, 545] width 10 height 10
click at [24, 327] on div at bounding box center [22, 319] width 15 height 15
click at [635, 476] on icon at bounding box center [638, 545] width 10 height 10
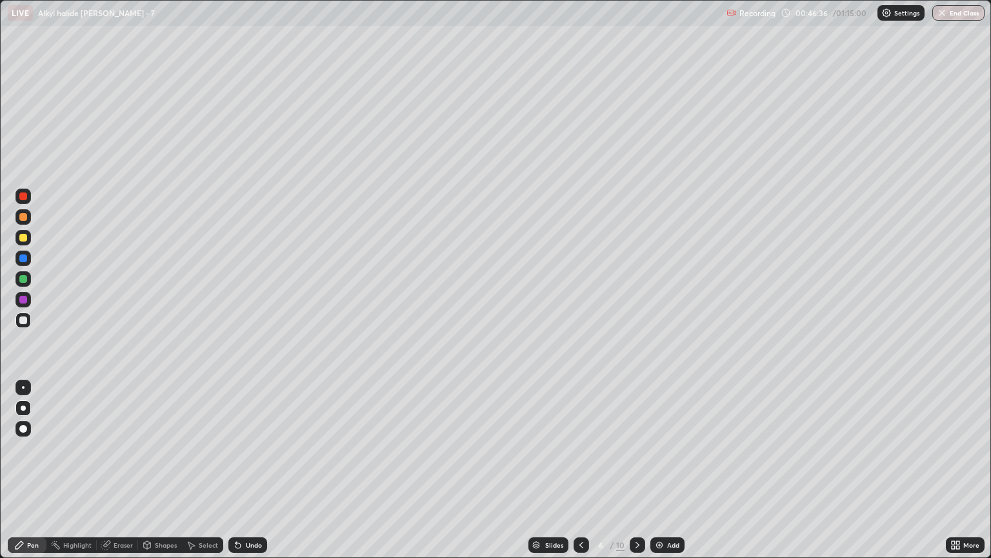
click at [638, 476] on icon at bounding box center [638, 545] width 4 height 6
click at [636, 476] on icon at bounding box center [638, 545] width 10 height 10
click at [643, 476] on div at bounding box center [637, 544] width 15 height 15
click at [641, 476] on div at bounding box center [637, 544] width 15 height 15
click at [581, 476] on icon at bounding box center [581, 545] width 10 height 10
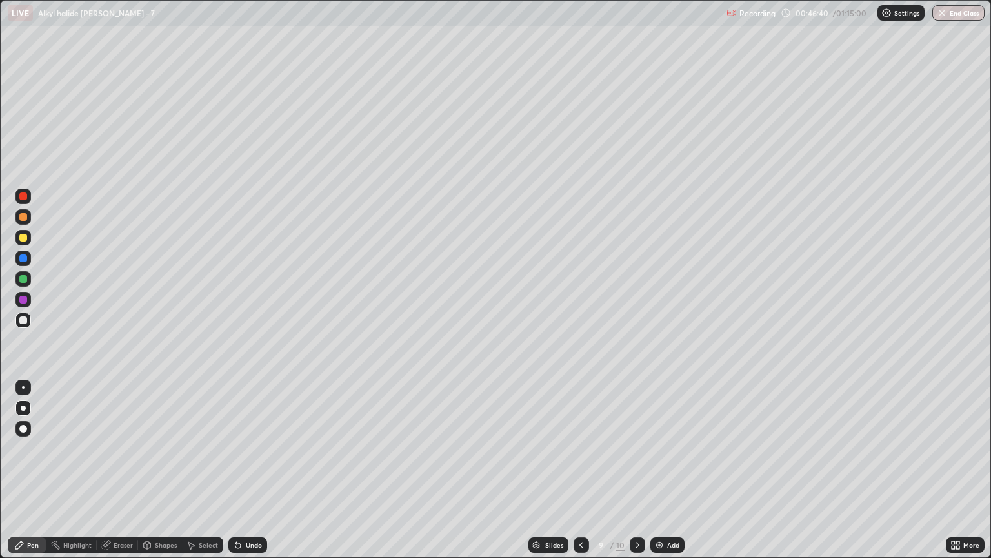
click at [581, 476] on icon at bounding box center [581, 545] width 10 height 10
click at [23, 323] on div at bounding box center [23, 320] width 8 height 8
click at [636, 476] on icon at bounding box center [638, 545] width 10 height 10
click at [23, 217] on div at bounding box center [23, 217] width 8 height 8
click at [22, 320] on div at bounding box center [23, 320] width 8 height 8
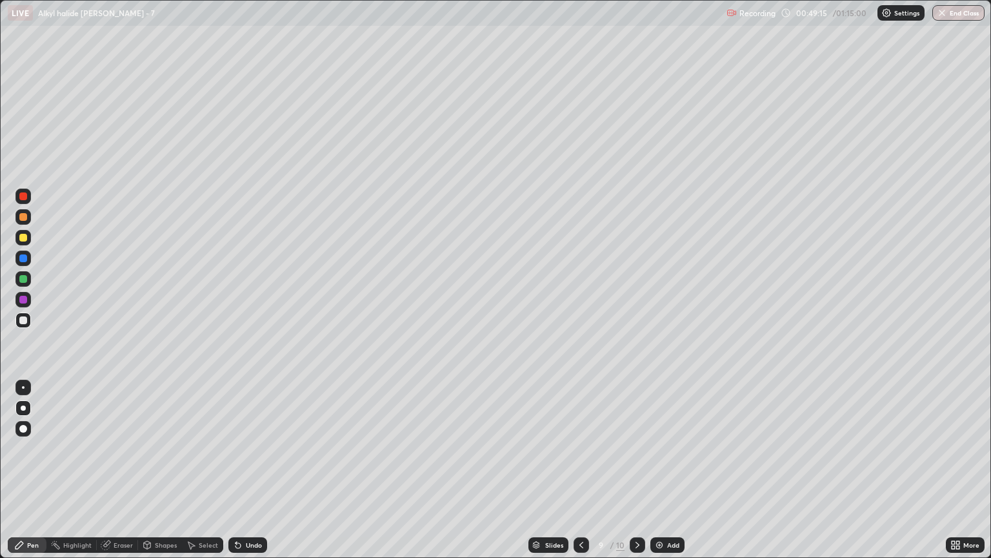
click at [28, 218] on div at bounding box center [22, 216] width 15 height 15
click at [26, 325] on div at bounding box center [22, 319] width 15 height 15
click at [23, 222] on div at bounding box center [22, 216] width 15 height 15
click at [581, 476] on div at bounding box center [581, 544] width 15 height 15
click at [582, 476] on div at bounding box center [581, 545] width 15 height 26
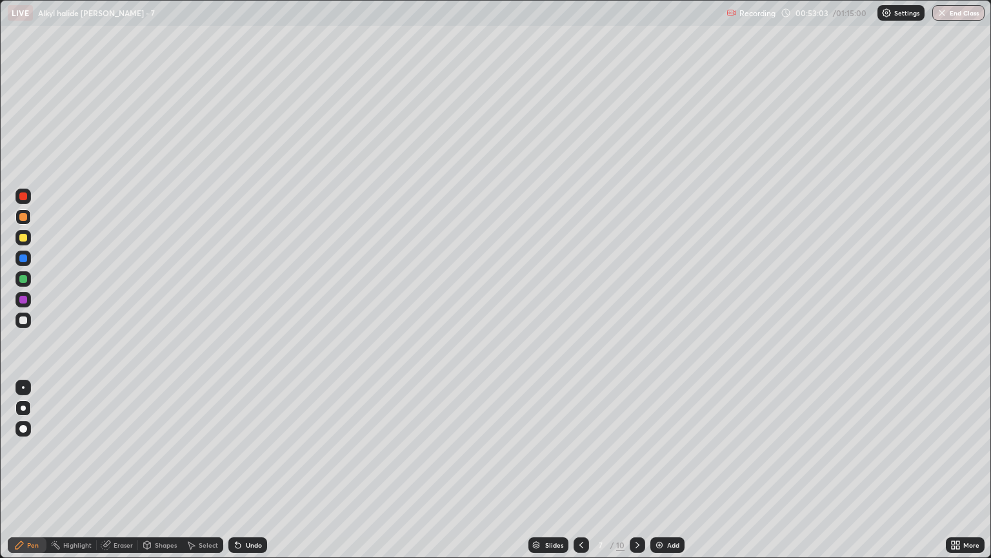
click at [580, 476] on icon at bounding box center [582, 545] width 4 height 6
click at [582, 476] on icon at bounding box center [581, 545] width 10 height 10
click at [21, 317] on div at bounding box center [23, 320] width 8 height 8
click at [643, 476] on div at bounding box center [637, 544] width 15 height 15
click at [636, 476] on icon at bounding box center [638, 545] width 10 height 10
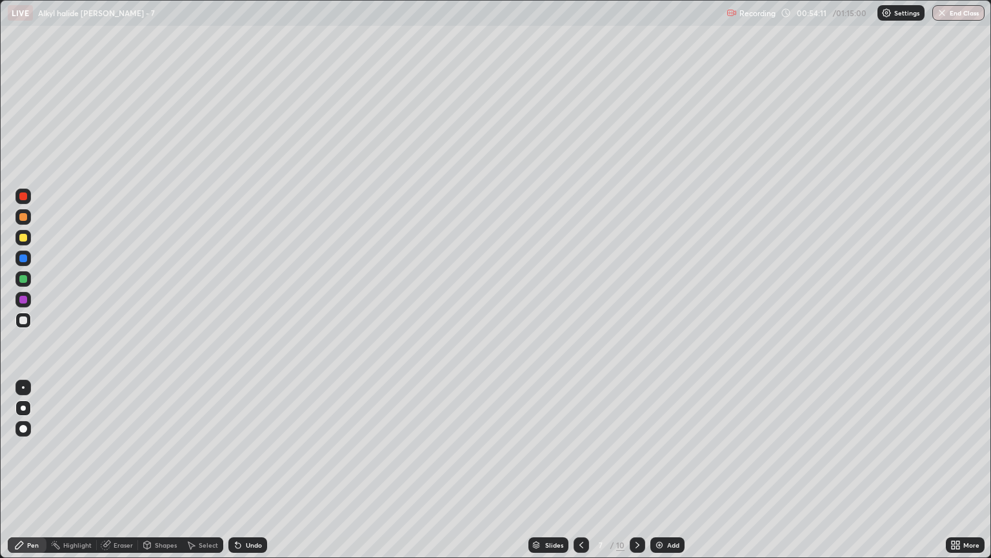
click at [636, 476] on icon at bounding box center [638, 545] width 10 height 10
click at [674, 476] on div "Add" at bounding box center [673, 545] width 12 height 6
click at [23, 322] on div at bounding box center [23, 320] width 8 height 8
click at [26, 217] on div at bounding box center [23, 217] width 8 height 8
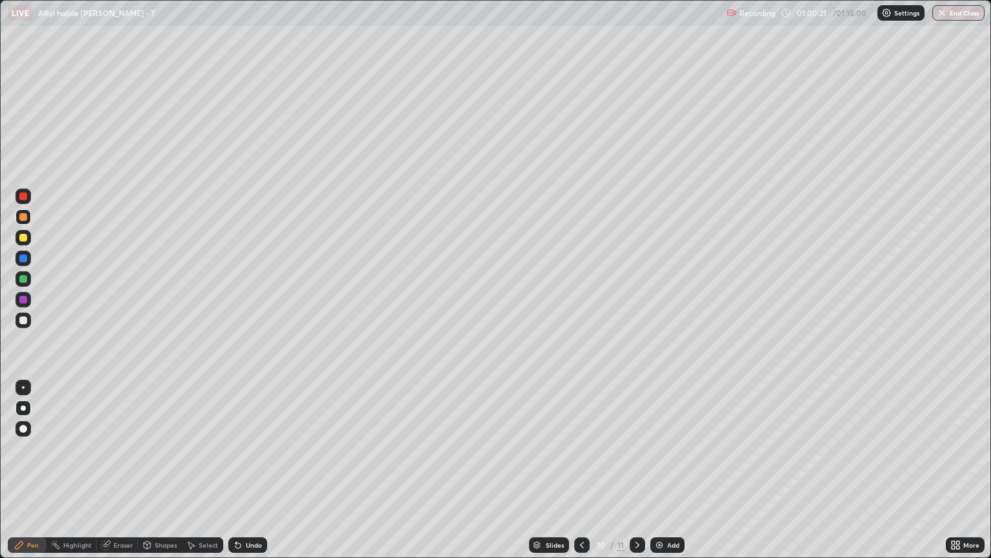
click at [23, 322] on div at bounding box center [23, 320] width 8 height 8
click at [124, 476] on div "Eraser" at bounding box center [123, 545] width 19 height 6
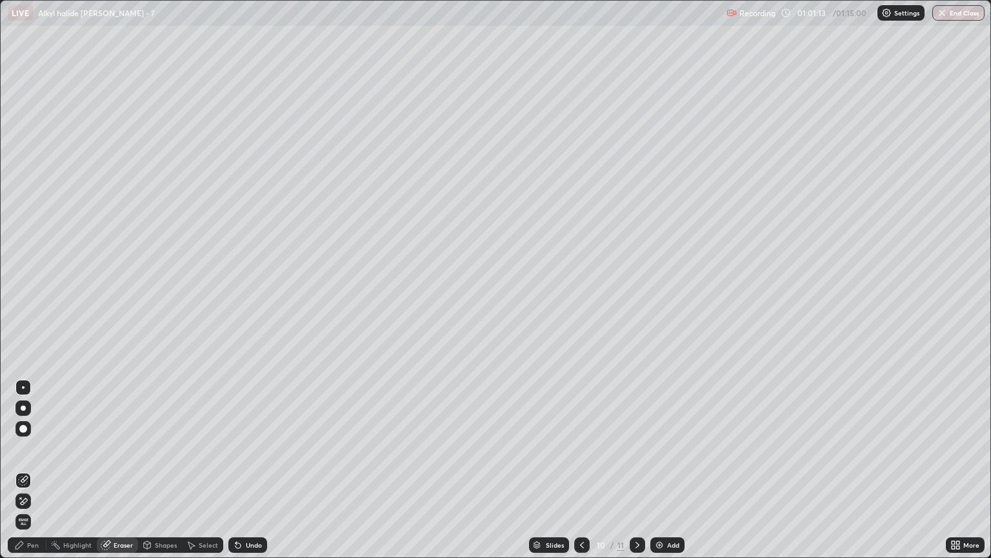
click at [41, 476] on div "Pen" at bounding box center [27, 544] width 39 height 15
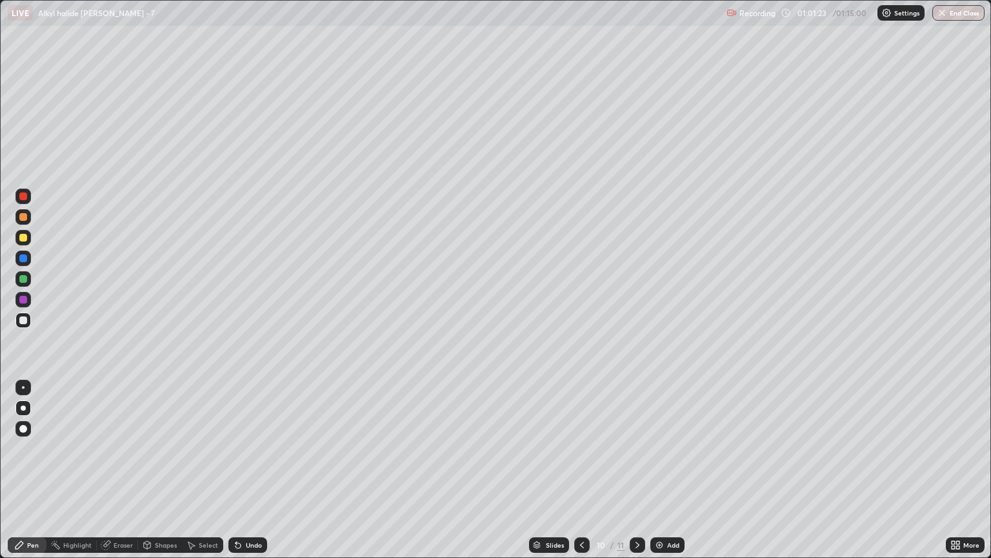
click at [580, 476] on icon at bounding box center [582, 545] width 10 height 10
click at [636, 476] on icon at bounding box center [638, 545] width 10 height 10
click at [581, 476] on icon at bounding box center [582, 545] width 10 height 10
click at [636, 476] on div at bounding box center [637, 545] width 15 height 26
click at [23, 217] on div at bounding box center [23, 217] width 8 height 8
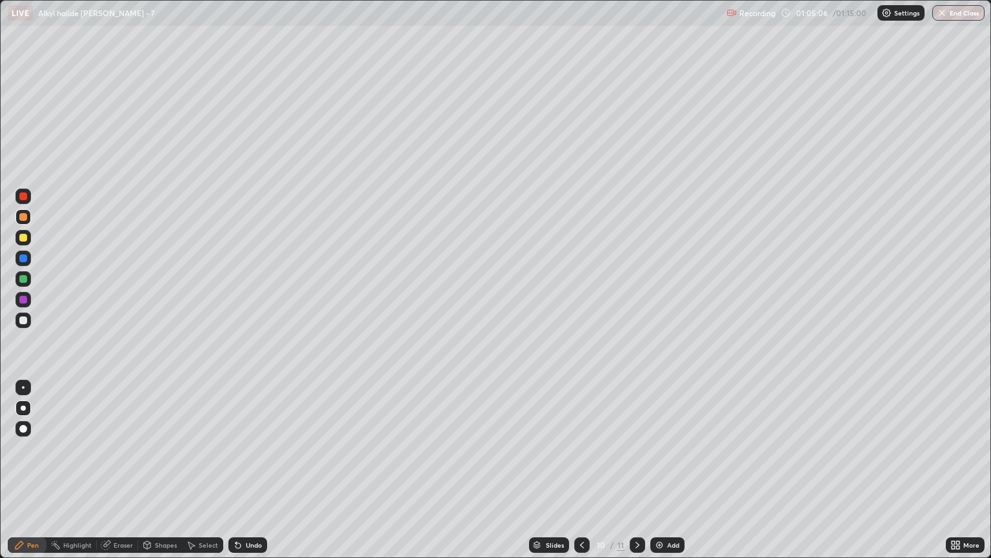
click at [127, 476] on div "Eraser" at bounding box center [117, 544] width 41 height 15
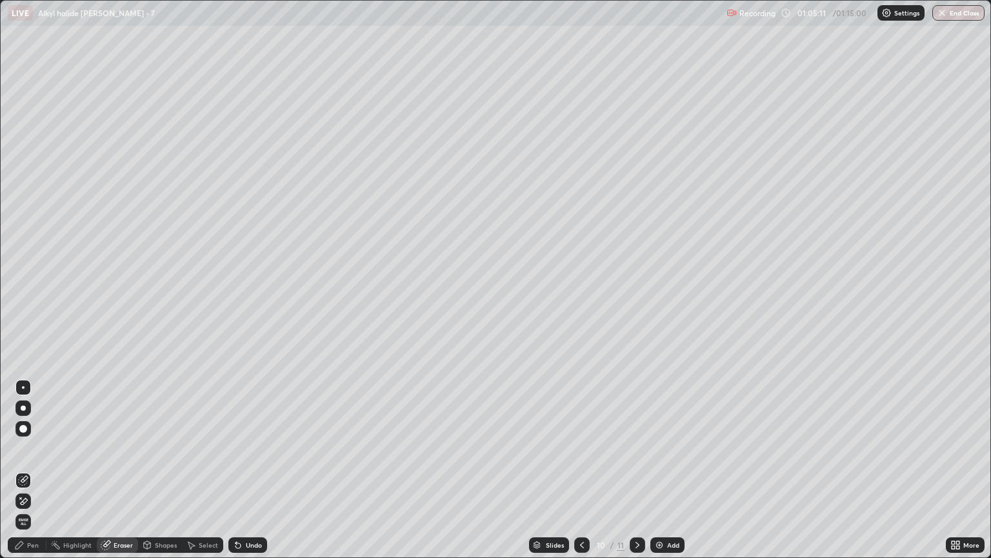
click at [33, 476] on div "Pen" at bounding box center [27, 544] width 39 height 15
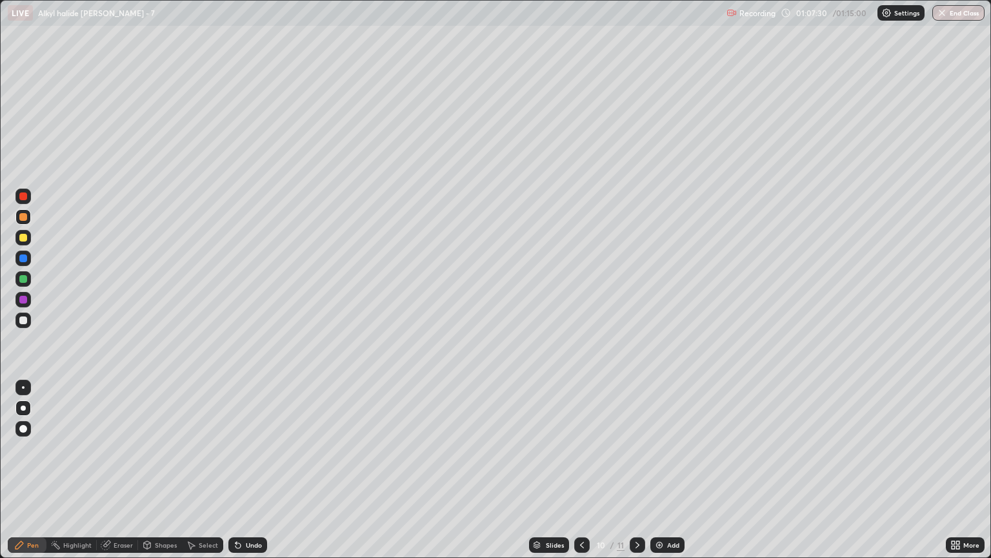
click at [664, 476] on div "Add" at bounding box center [668, 544] width 34 height 15
click at [578, 476] on div at bounding box center [581, 544] width 15 height 15
click at [952, 12] on button "End Class" at bounding box center [959, 12] width 51 height 15
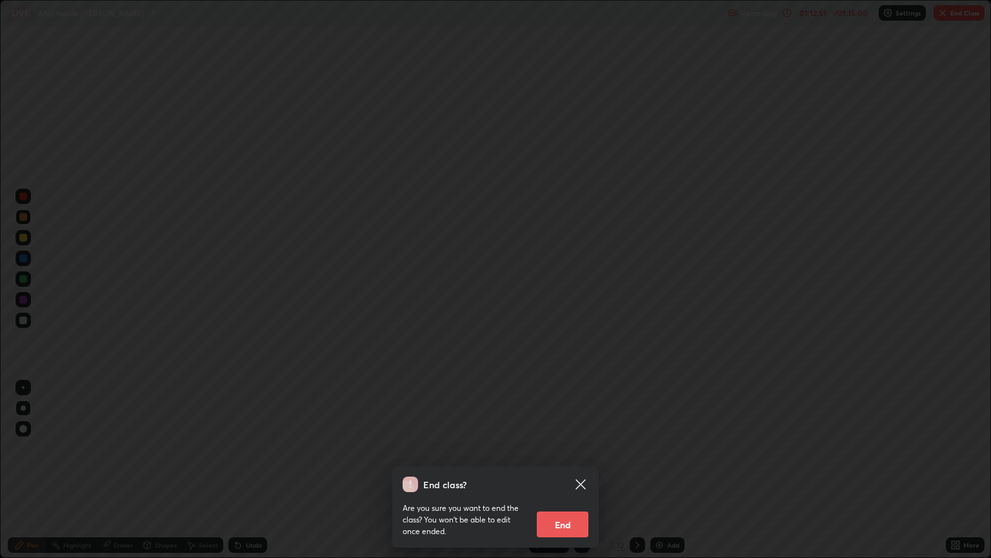
click at [561, 476] on button "End" at bounding box center [563, 524] width 52 height 26
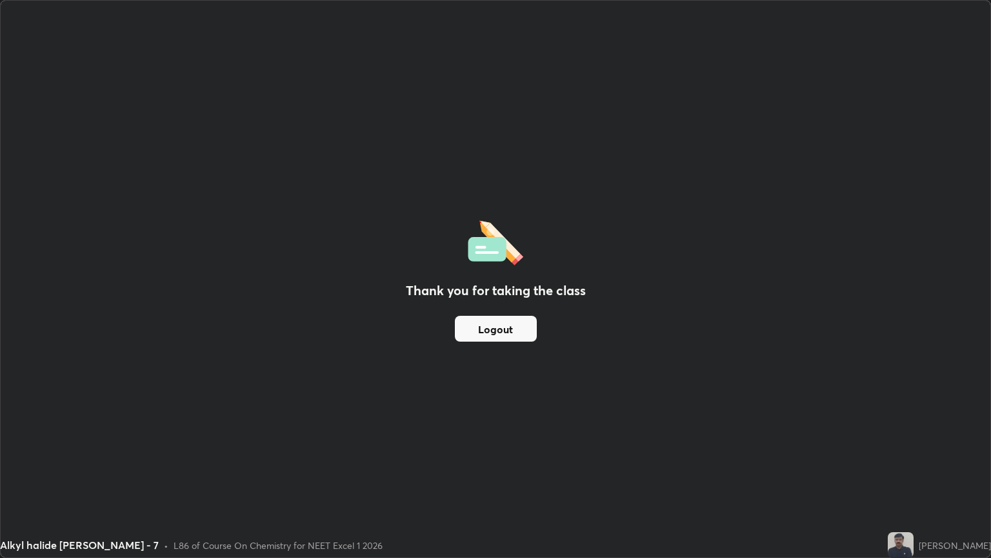
click at [511, 329] on button "Logout" at bounding box center [496, 329] width 82 height 26
